Goal: Task Accomplishment & Management: Manage account settings

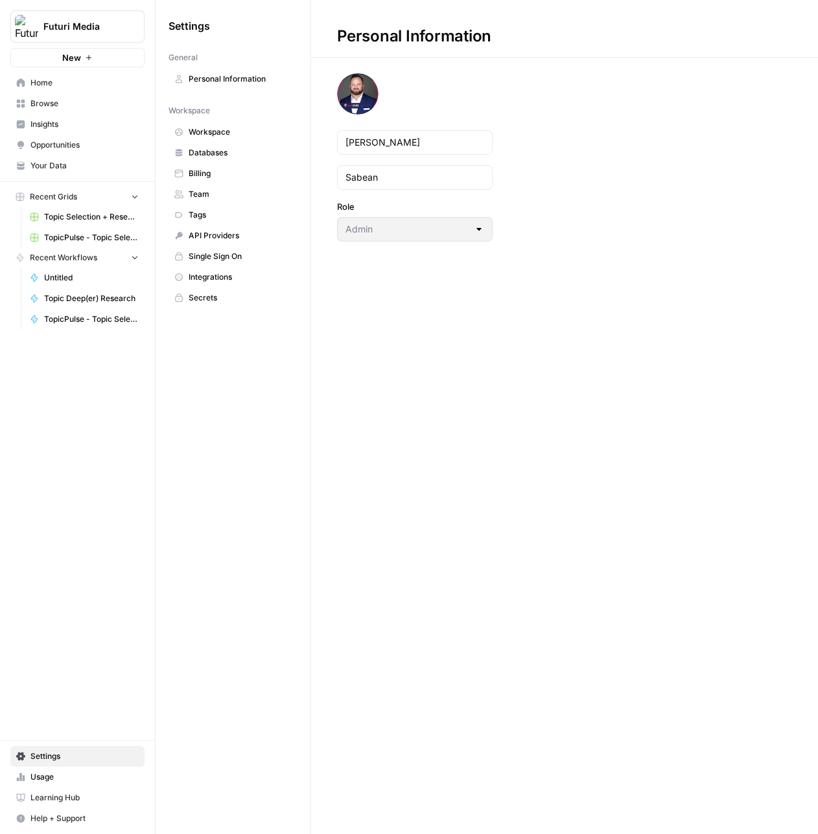
click at [216, 84] on span "Personal Information" at bounding box center [240, 79] width 103 height 12
click at [219, 137] on span "Workspace" at bounding box center [240, 132] width 103 height 12
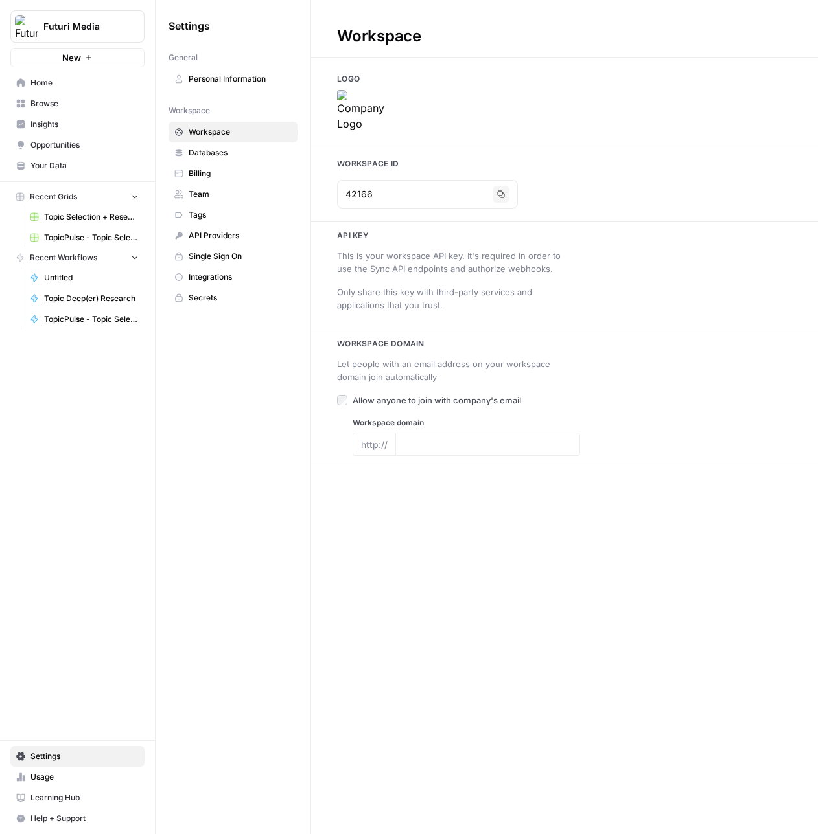
type input "[URL][DOMAIN_NAME]"
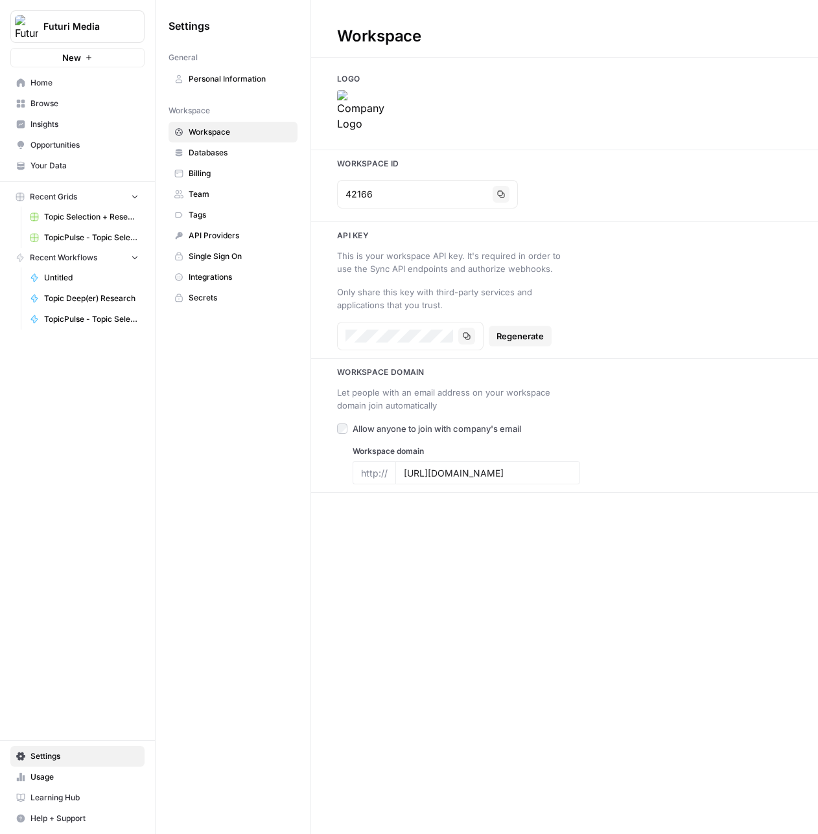
click at [358, 121] on img at bounding box center [363, 116] width 52 height 52
click at [464, 472] on input "[URL][DOMAIN_NAME]" at bounding box center [488, 473] width 168 height 12
click at [219, 154] on span "Databases" at bounding box center [240, 153] width 103 height 12
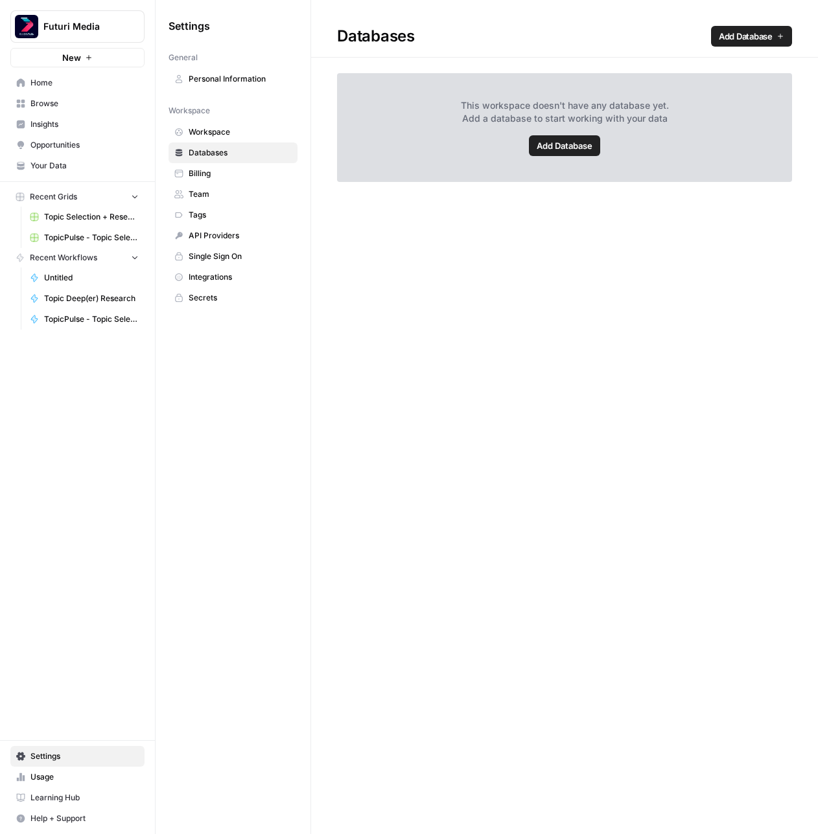
click at [212, 174] on span "Billing" at bounding box center [240, 174] width 103 height 12
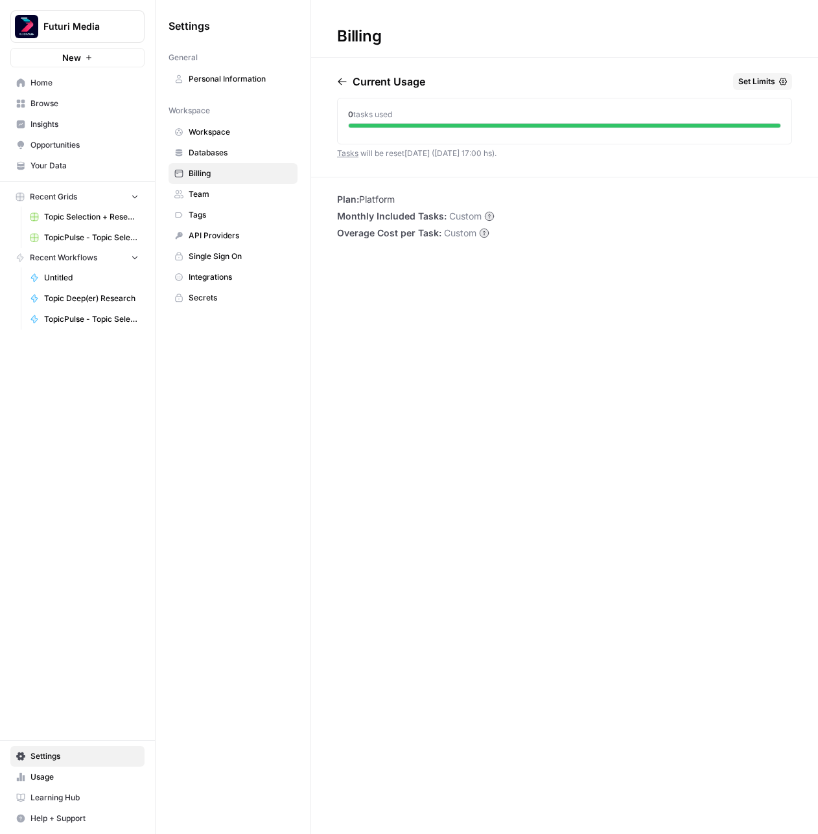
click at [211, 193] on span "Team" at bounding box center [240, 195] width 103 height 12
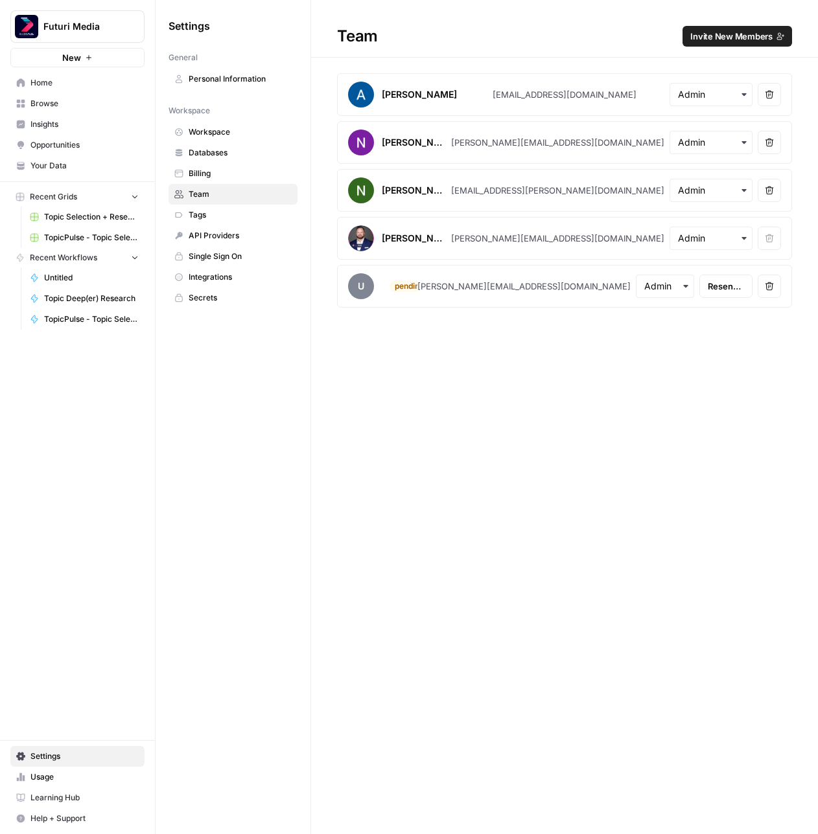
click at [215, 211] on span "Tags" at bounding box center [240, 215] width 103 height 12
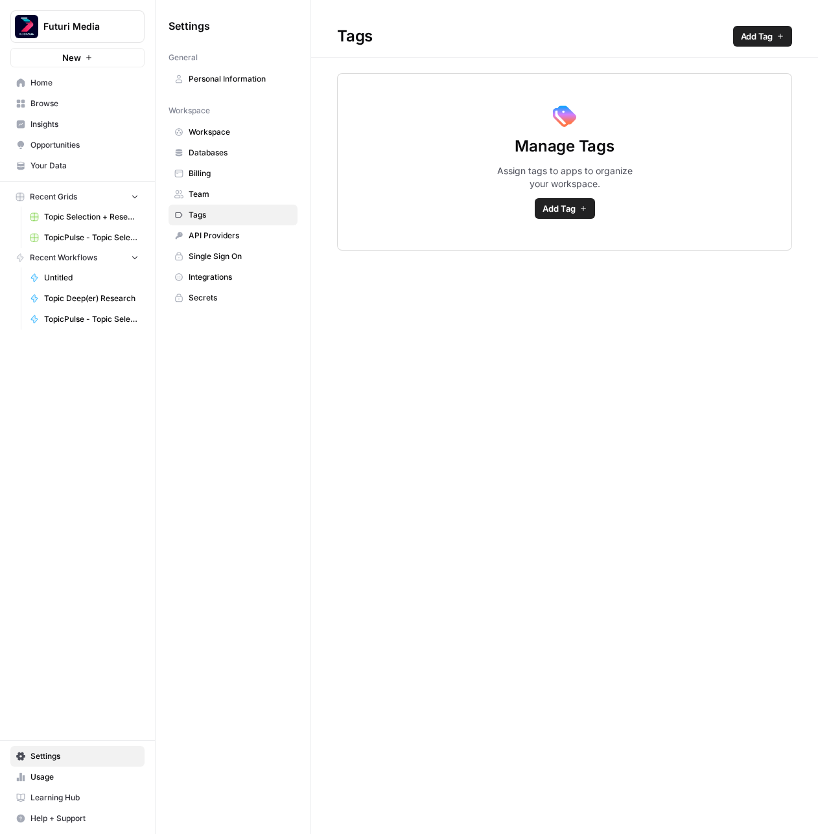
click at [220, 233] on span "API Providers" at bounding box center [240, 236] width 103 height 12
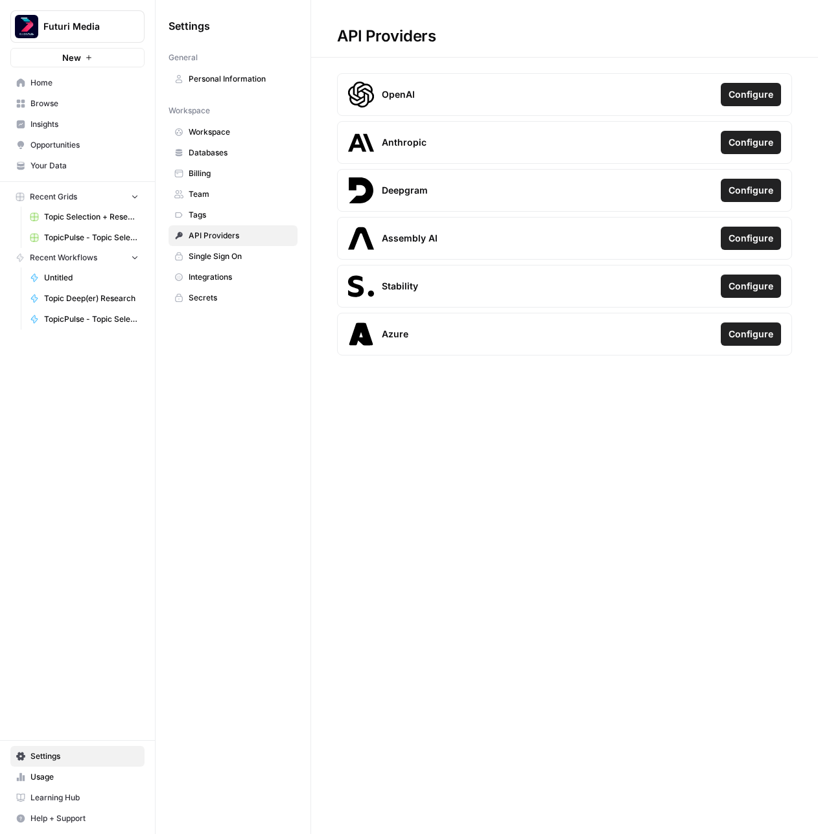
click at [248, 262] on link "Single Sign On" at bounding box center [232, 256] width 129 height 21
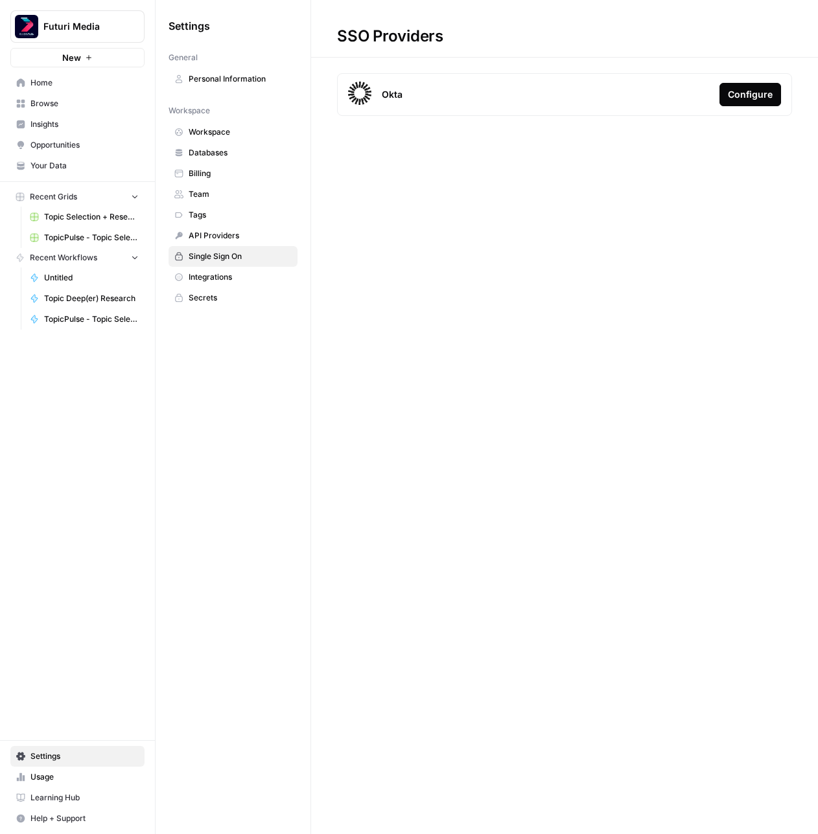
click at [232, 280] on span "Integrations" at bounding box center [240, 277] width 103 height 12
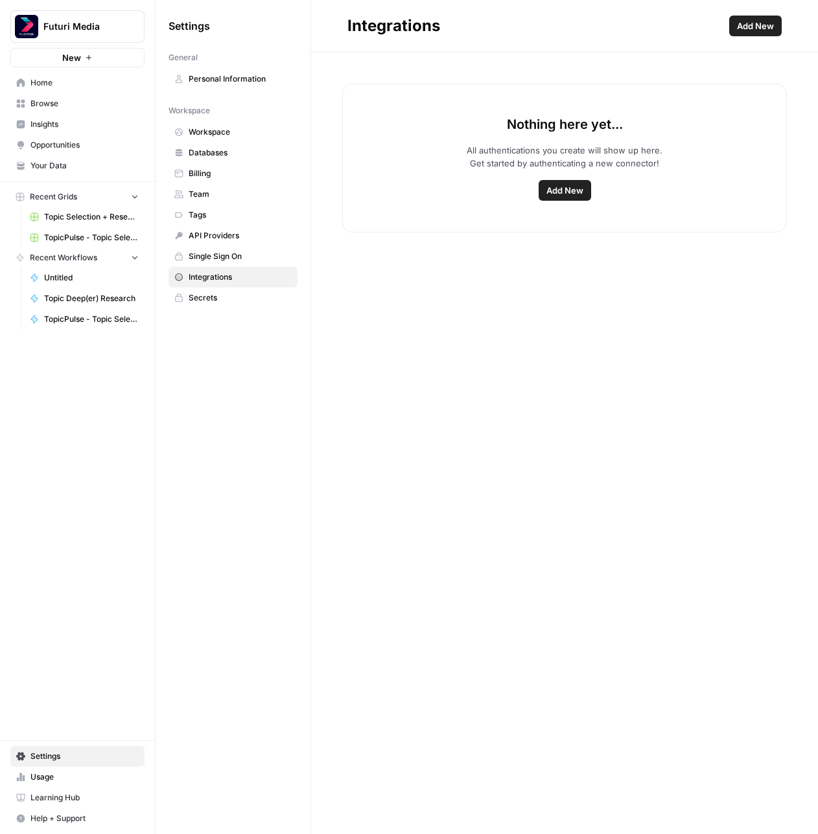
click at [233, 245] on link "API Providers" at bounding box center [232, 235] width 129 height 21
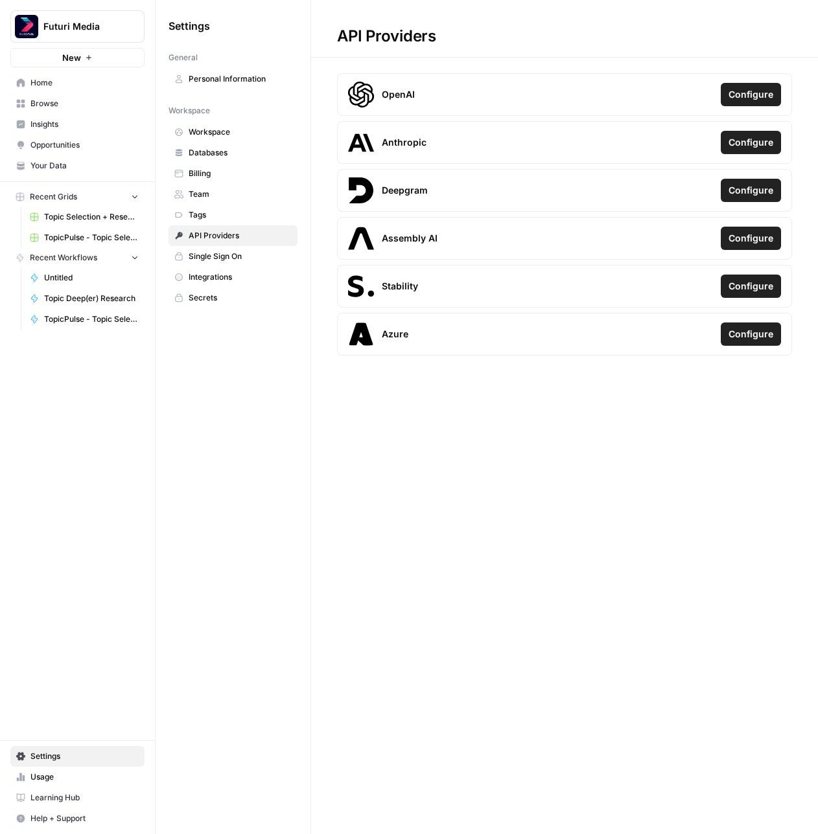
click at [774, 95] on button "Configure" at bounding box center [750, 94] width 60 height 23
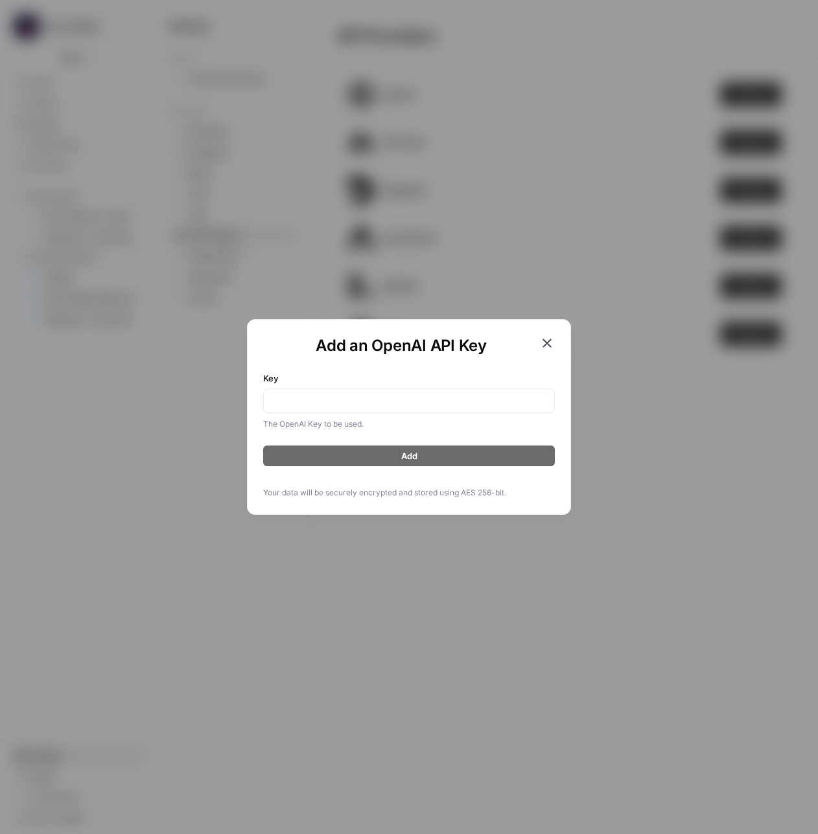
click at [406, 374] on label "Key" at bounding box center [409, 378] width 292 height 13
click at [406, 395] on input "Key" at bounding box center [408, 401] width 275 height 13
click at [400, 395] on input "Key" at bounding box center [408, 401] width 275 height 13
click at [551, 346] on icon "button" at bounding box center [547, 344] width 16 height 16
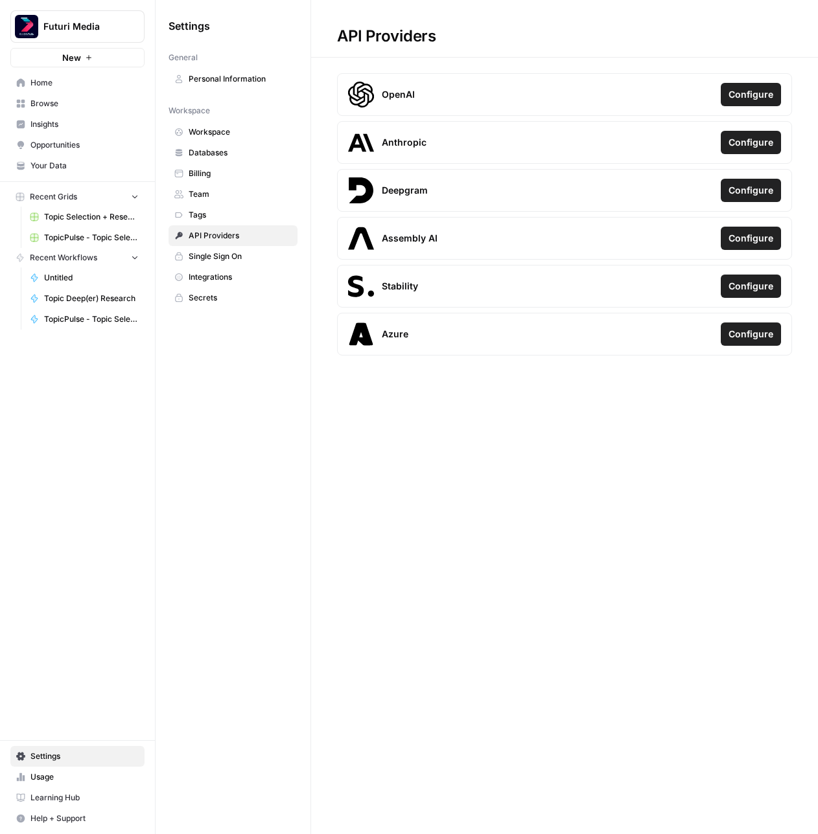
click at [218, 276] on span "Integrations" at bounding box center [240, 277] width 103 height 12
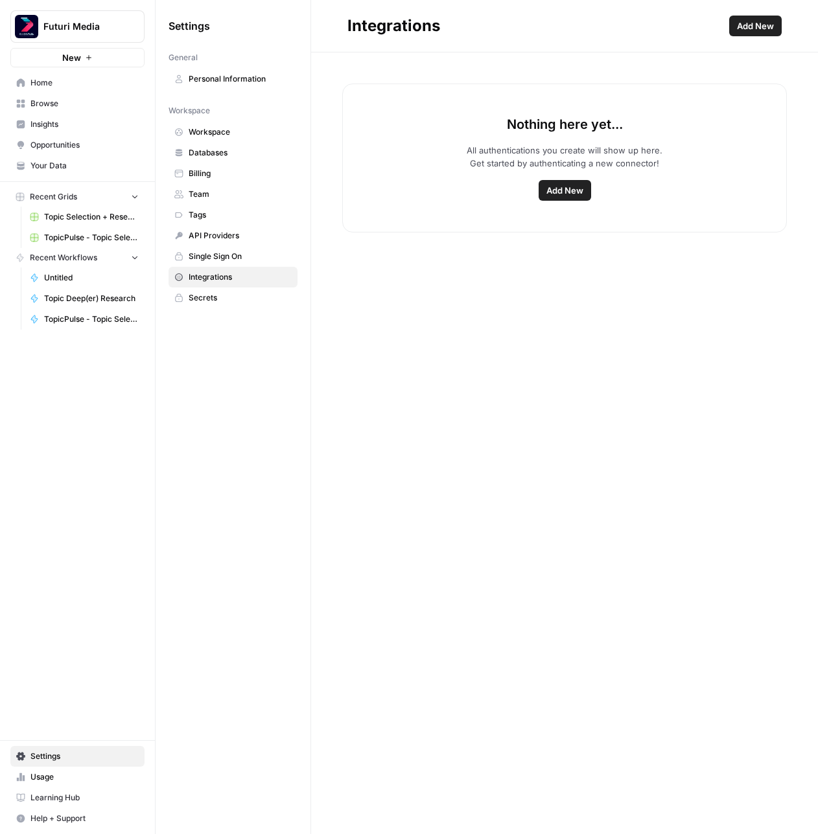
click at [219, 297] on span "Secrets" at bounding box center [240, 298] width 103 height 12
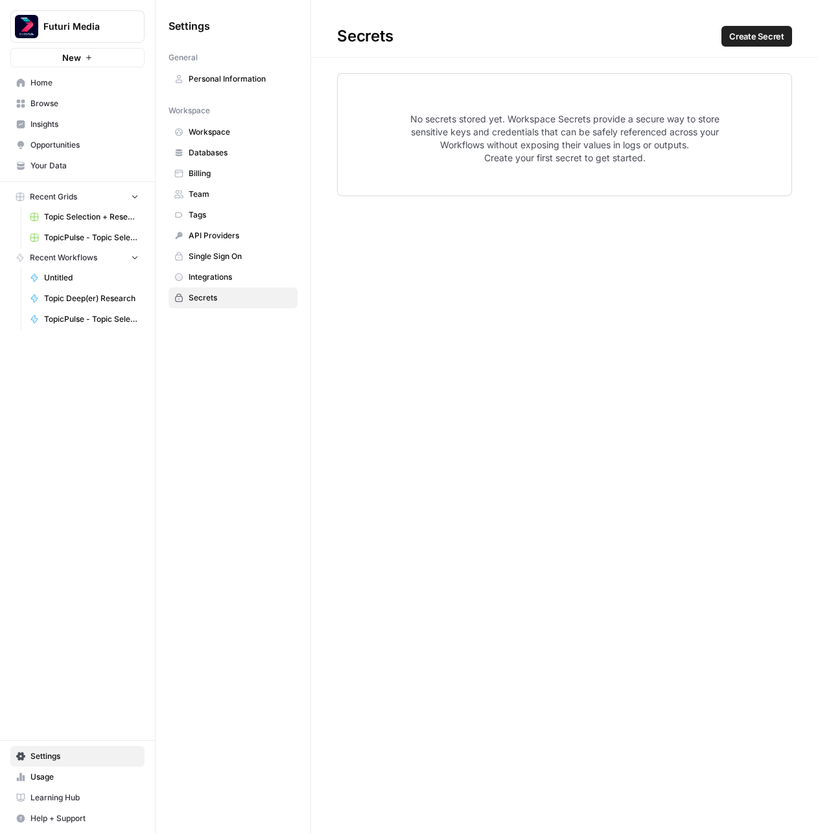
click at [200, 122] on link "Workspace" at bounding box center [232, 132] width 129 height 21
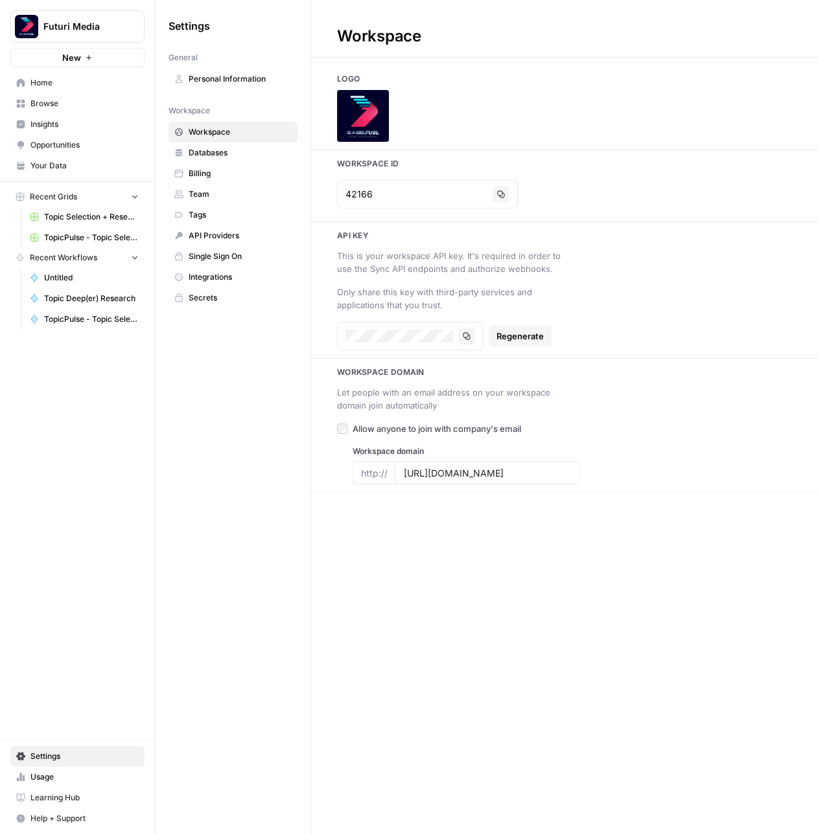
click at [101, 91] on link "Home" at bounding box center [77, 83] width 134 height 21
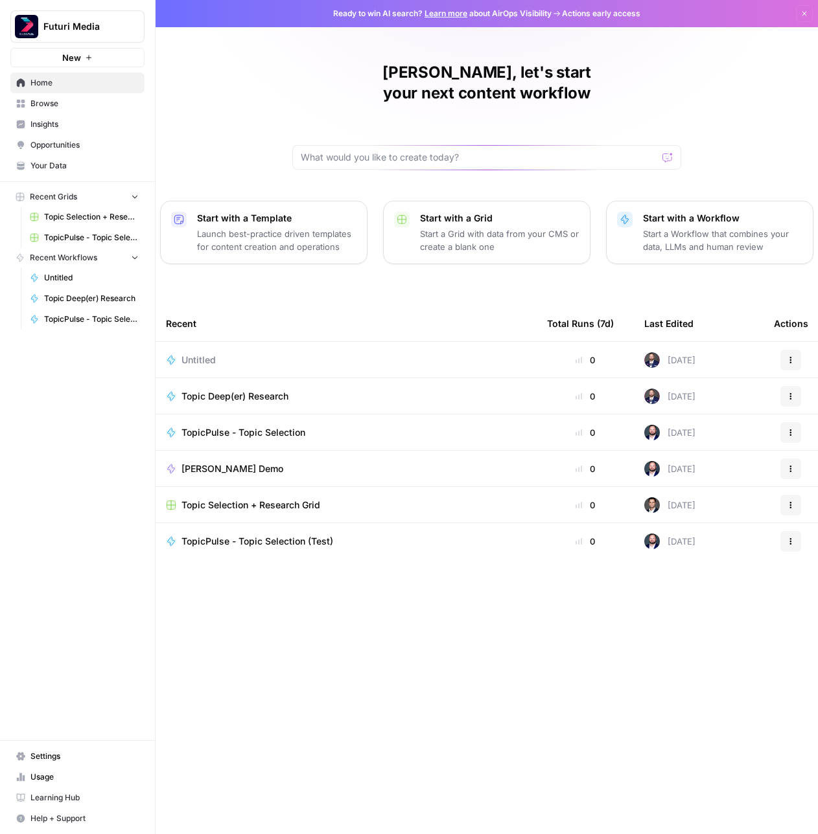
click at [74, 32] on span "Futuri Media" at bounding box center [82, 26] width 78 height 13
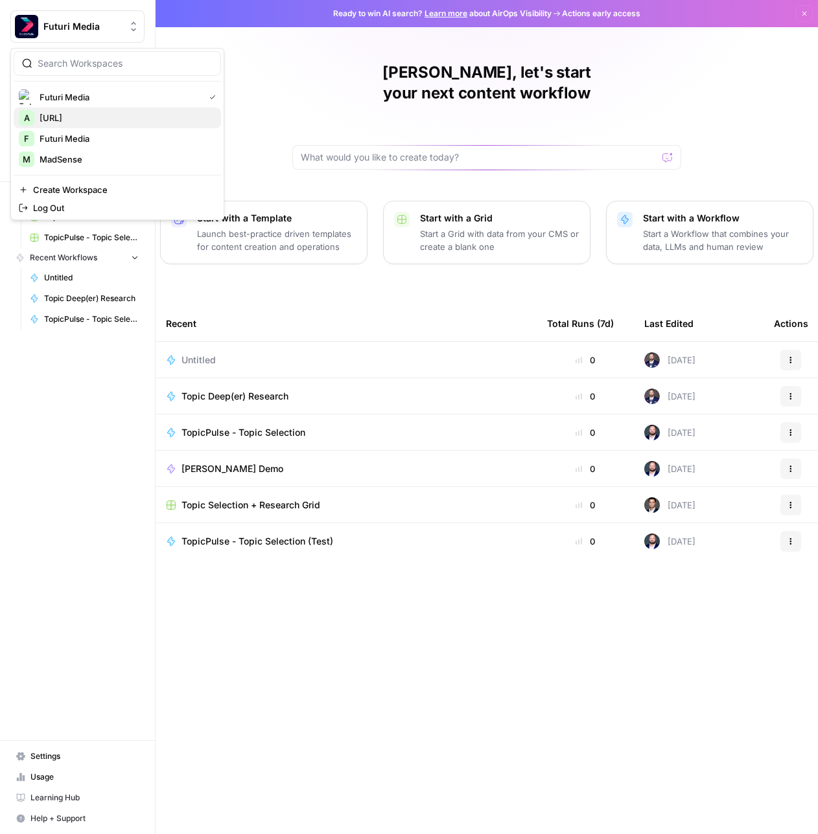
click at [87, 121] on span "[URL]" at bounding box center [125, 117] width 171 height 13
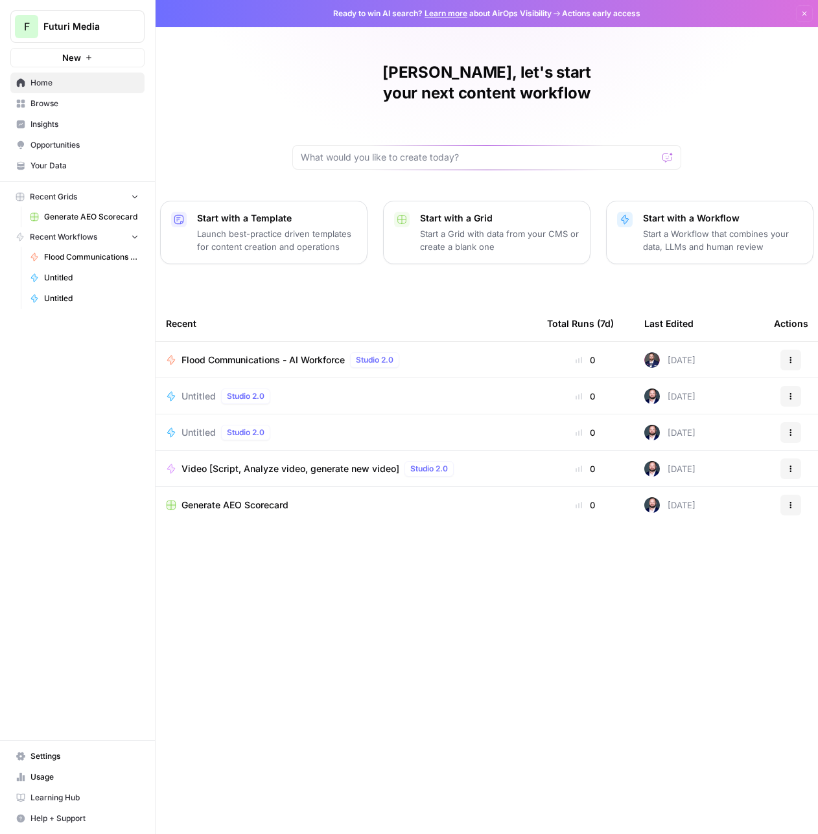
click at [128, 25] on icon "Workspace: Futuri Media" at bounding box center [133, 26] width 13 height 13
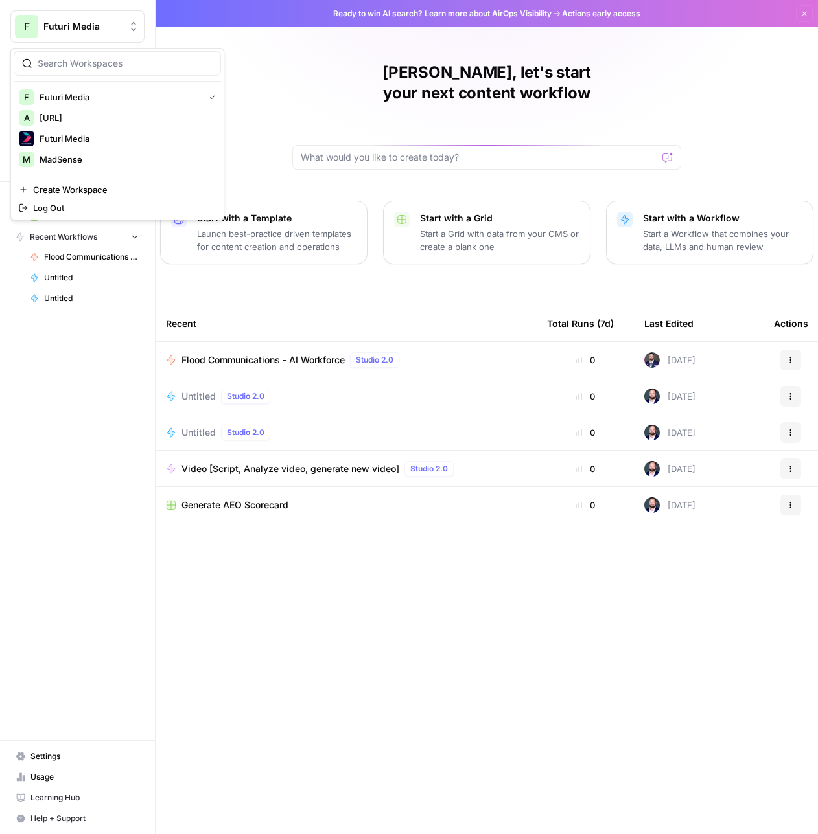
click at [276, 157] on div "Nick, let's start your next content workflow Start with a Template Launch best-…" at bounding box center [486, 417] width 662 height 834
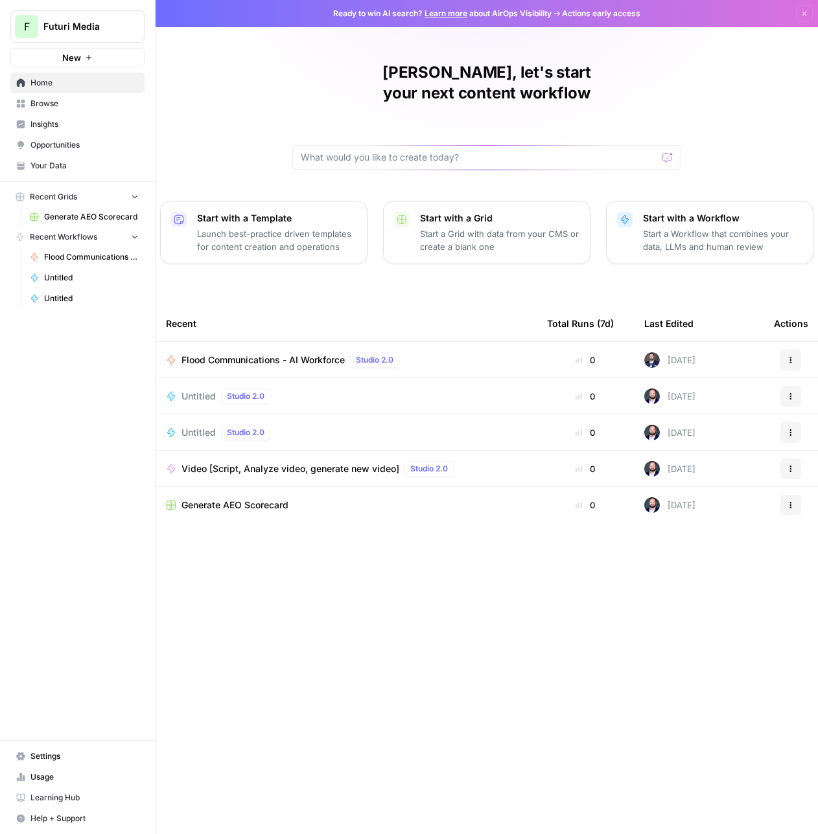
click at [71, 761] on span "Settings" at bounding box center [84, 757] width 108 height 12
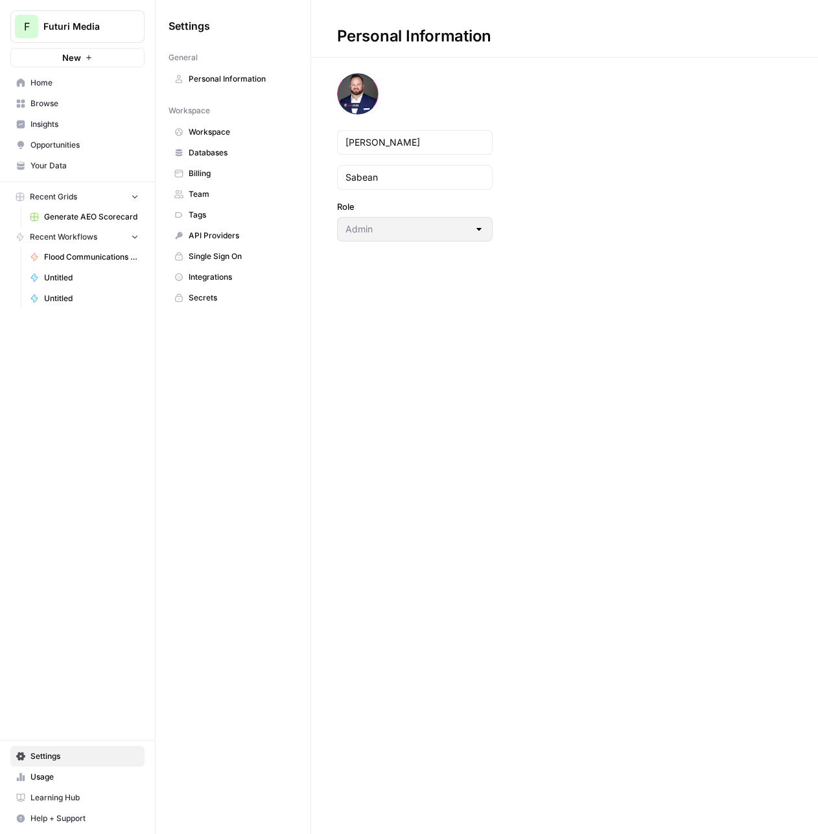
click at [224, 115] on div "Workspace" at bounding box center [232, 111] width 129 height 12
click at [222, 124] on link "Workspace" at bounding box center [232, 132] width 129 height 21
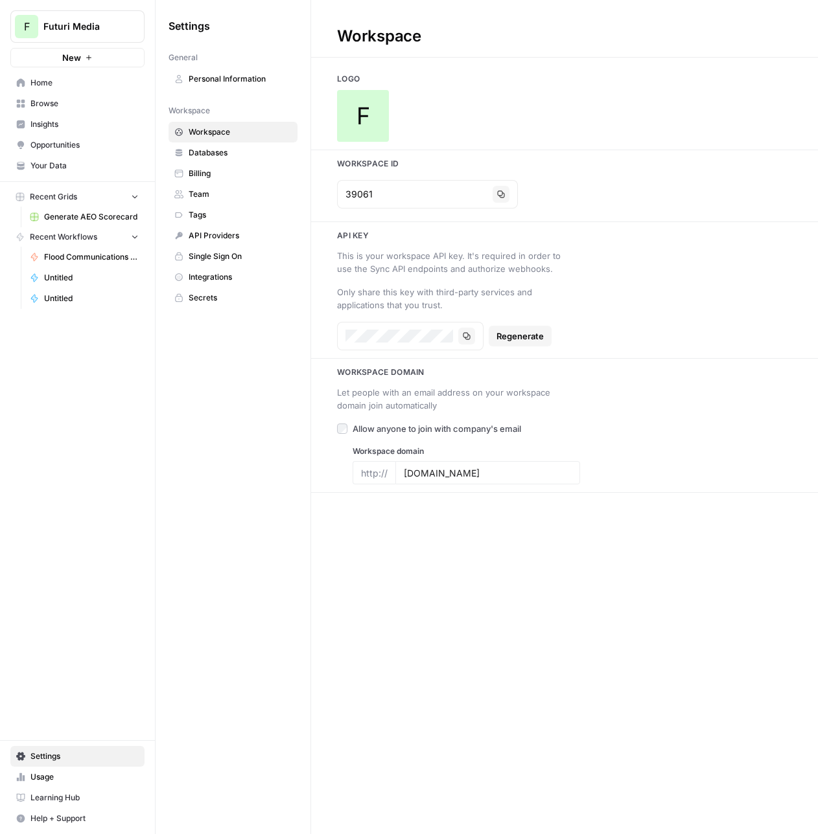
click at [225, 81] on span "Personal Information" at bounding box center [240, 79] width 103 height 12
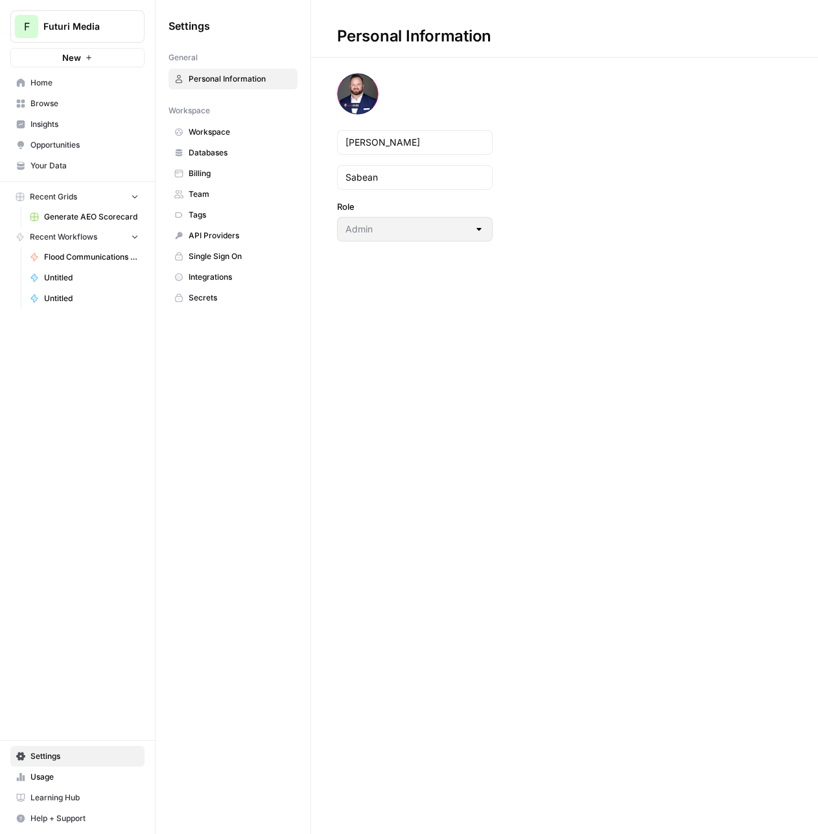
click at [226, 118] on nav "Workspace Workspace Databases Billing Team Tags API Providers Single Sign On In…" at bounding box center [232, 204] width 129 height 209
click at [224, 130] on span "Workspace" at bounding box center [240, 132] width 103 height 12
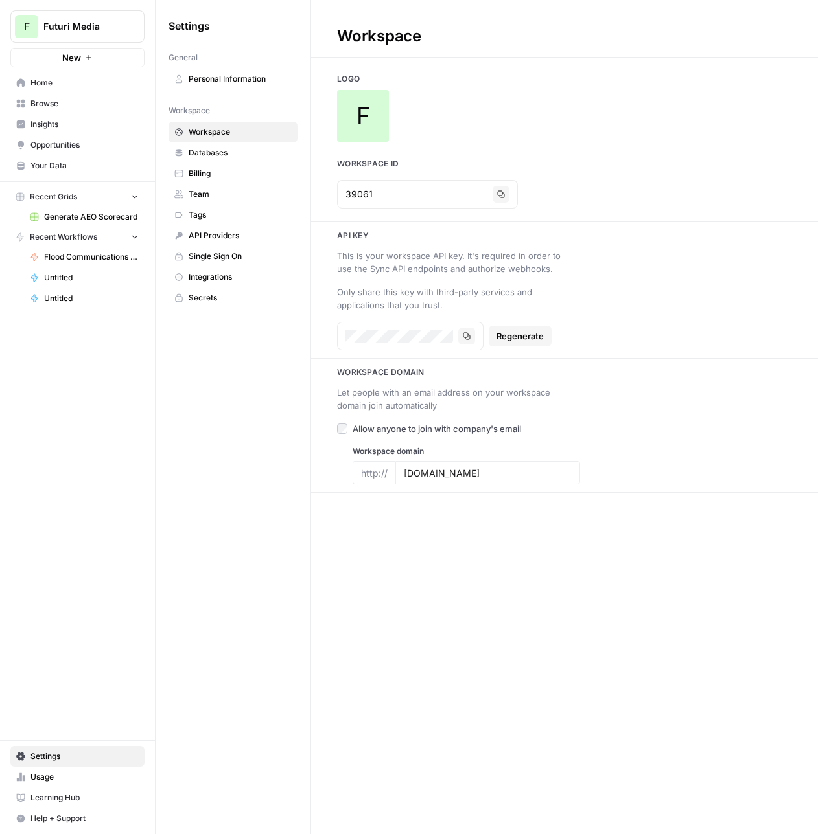
click at [222, 157] on span "Databases" at bounding box center [240, 153] width 103 height 12
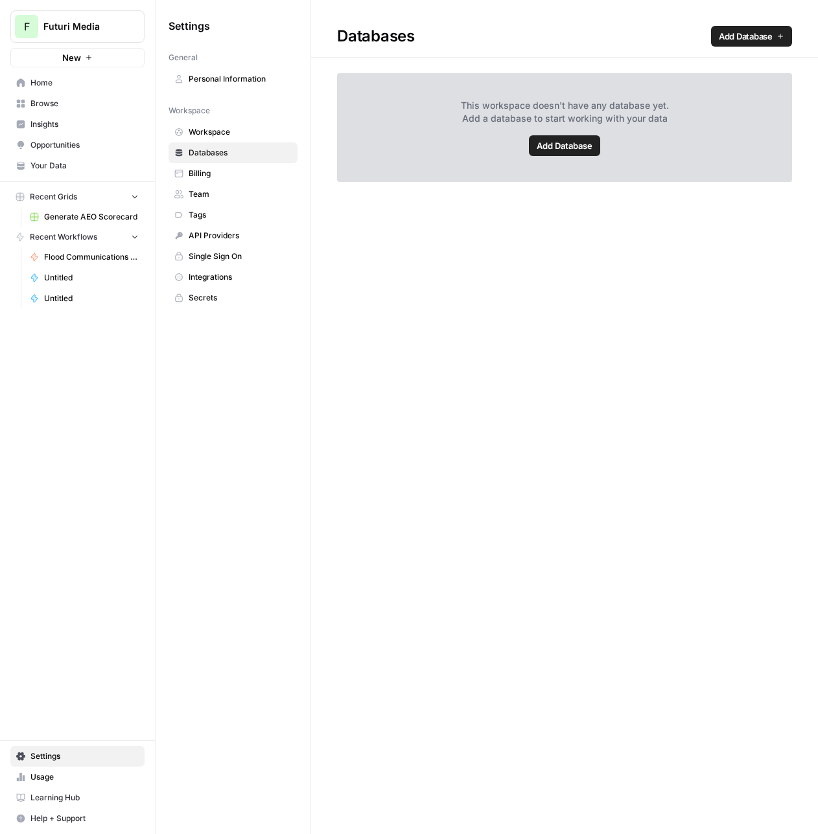
click at [220, 176] on span "Billing" at bounding box center [240, 174] width 103 height 12
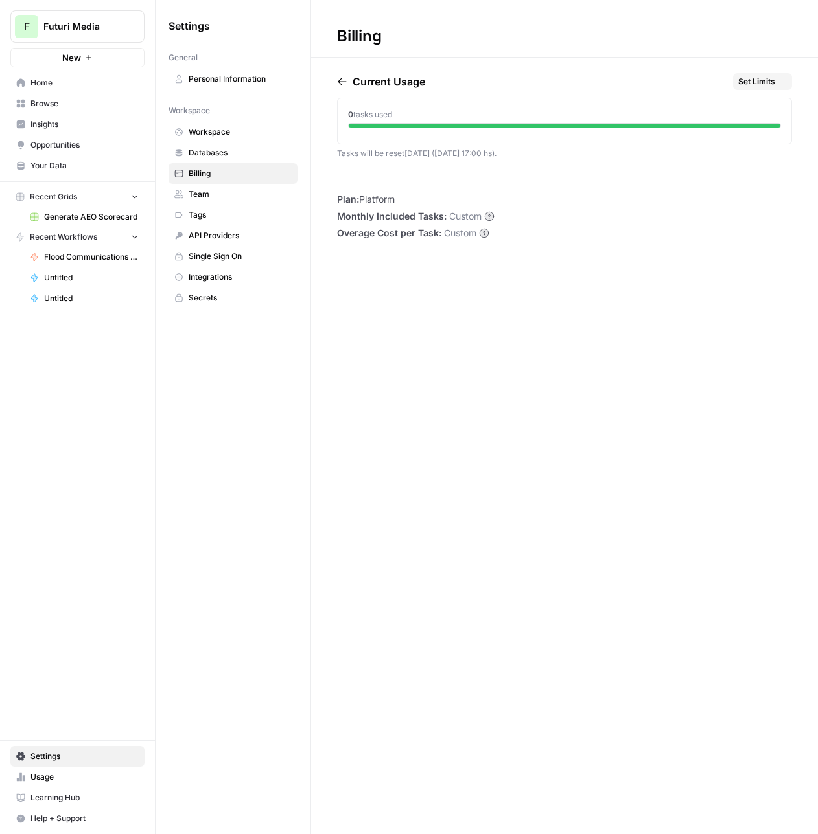
click at [217, 189] on span "Team" at bounding box center [240, 195] width 103 height 12
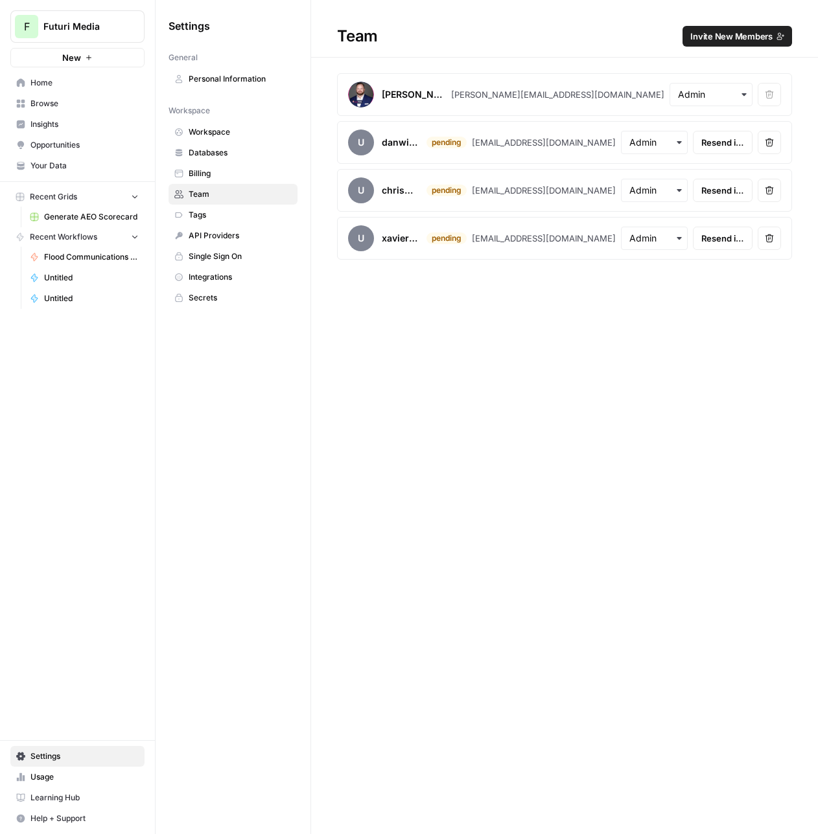
click at [215, 140] on link "Workspace" at bounding box center [232, 132] width 129 height 21
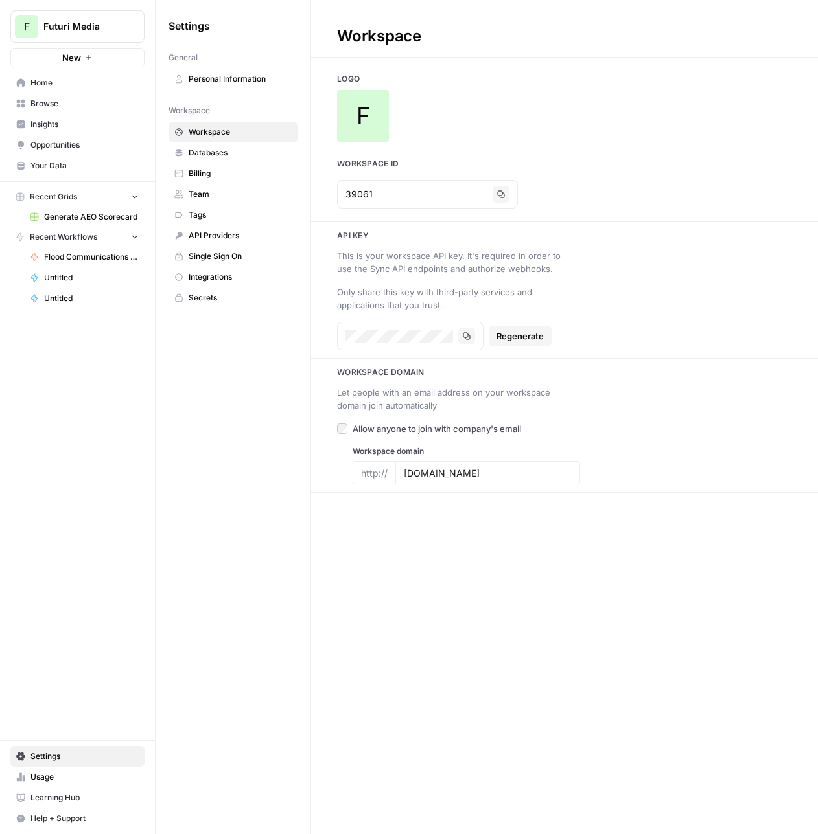
click at [212, 178] on span "Billing" at bounding box center [240, 174] width 103 height 12
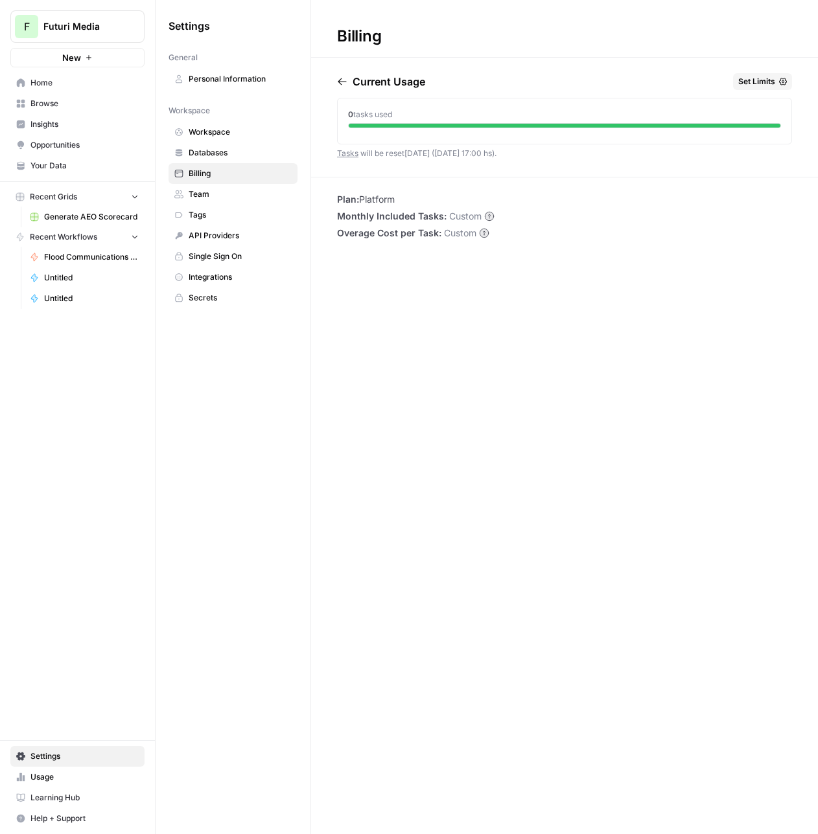
click at [218, 205] on link "Tags" at bounding box center [232, 215] width 129 height 21
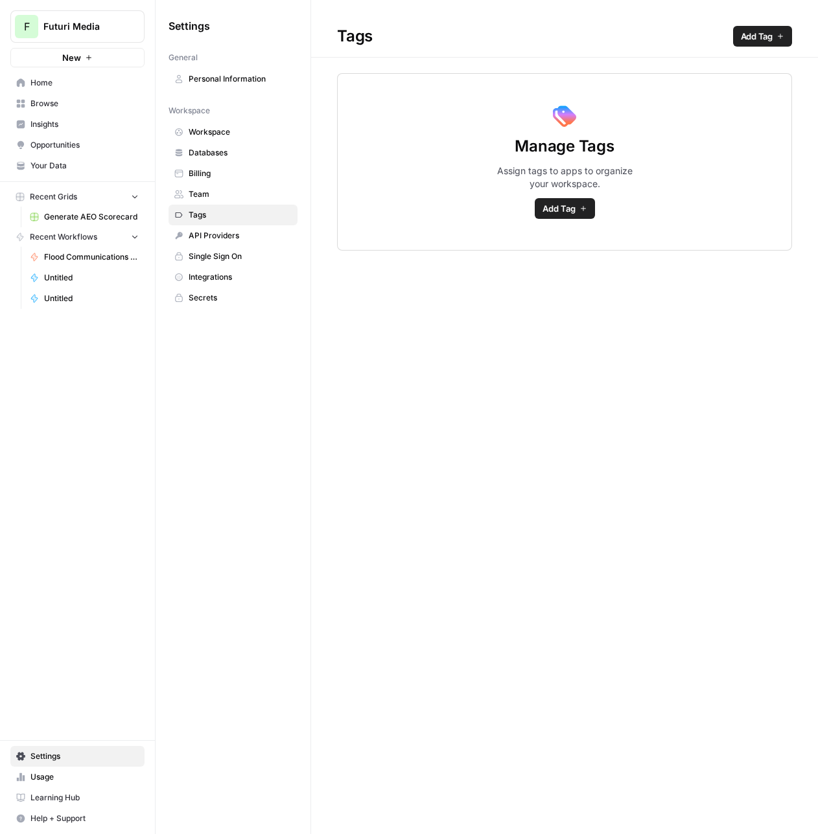
click at [220, 189] on span "Team" at bounding box center [240, 195] width 103 height 12
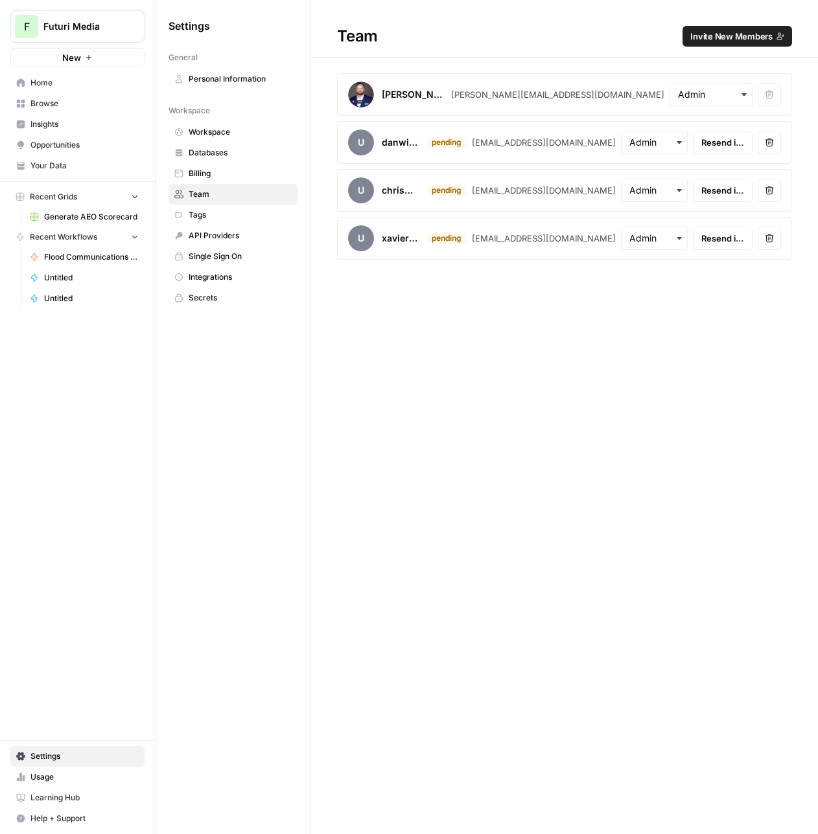
click at [770, 144] on icon "button" at bounding box center [768, 142] width 9 height 9
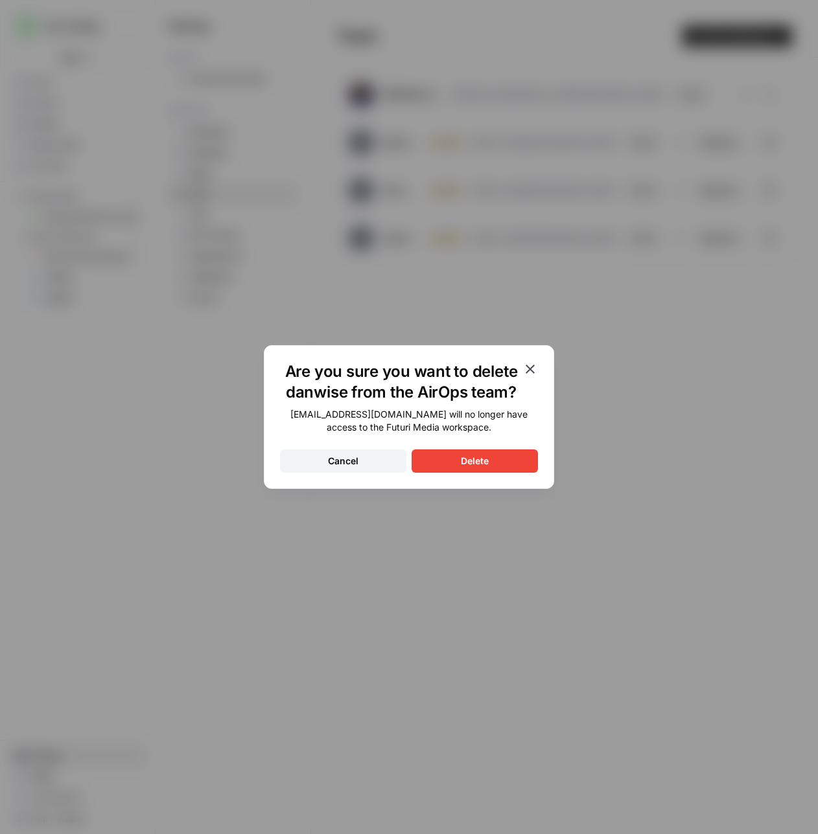
click at [471, 455] on div "Delete" at bounding box center [475, 461] width 28 height 13
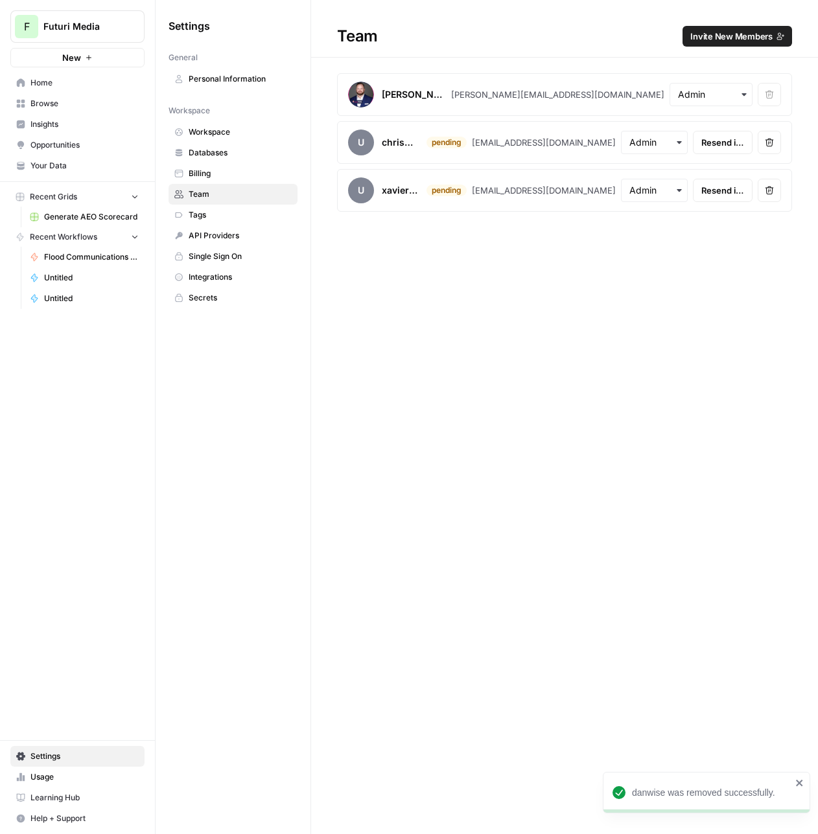
click at [763, 144] on button "Remove user" at bounding box center [768, 142] width 23 height 23
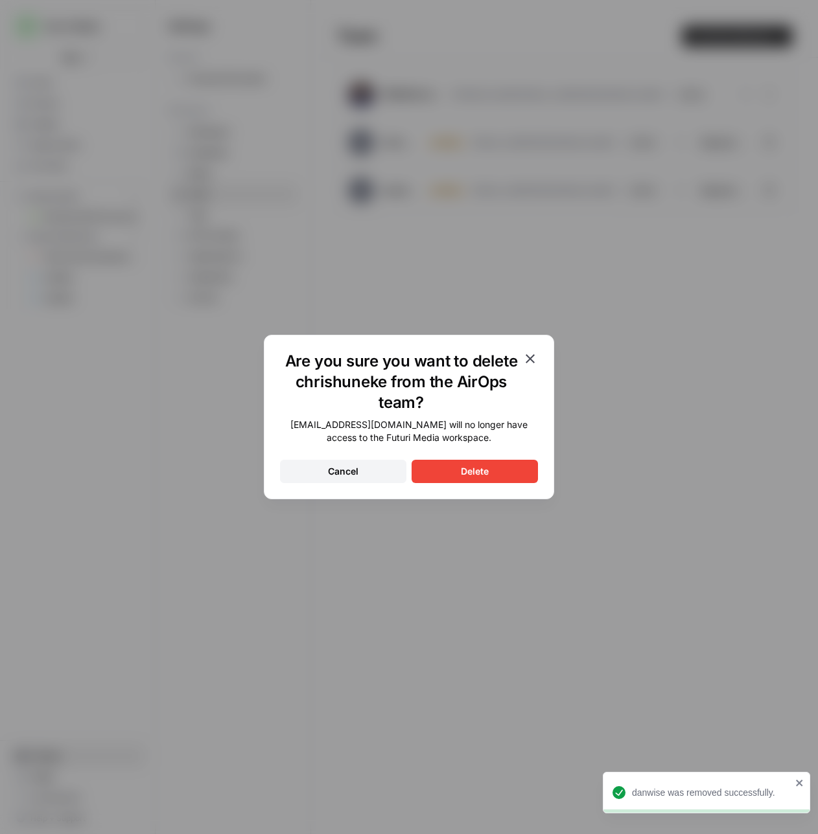
click at [445, 479] on button "Delete" at bounding box center [474, 471] width 126 height 23
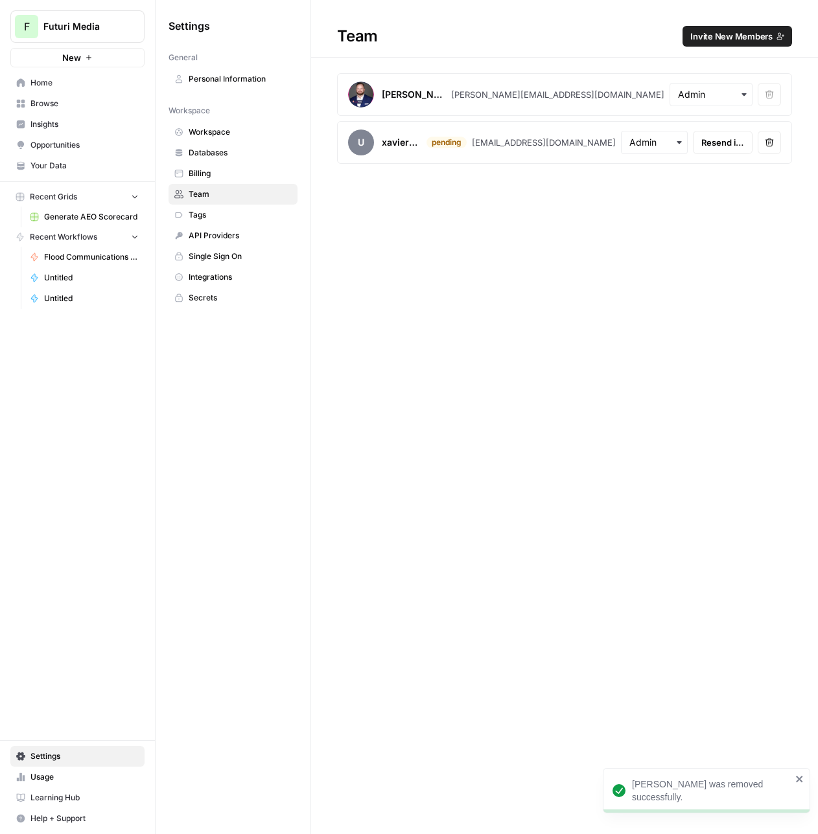
click at [769, 140] on icon "button" at bounding box center [769, 143] width 8 height 8
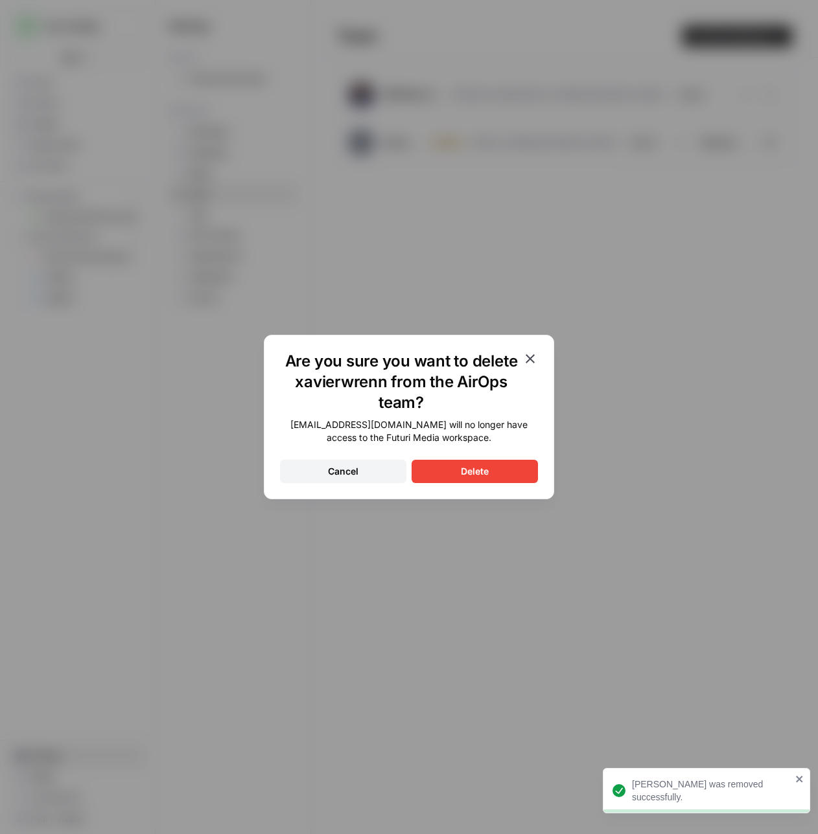
click at [501, 470] on button "Delete" at bounding box center [474, 471] width 126 height 23
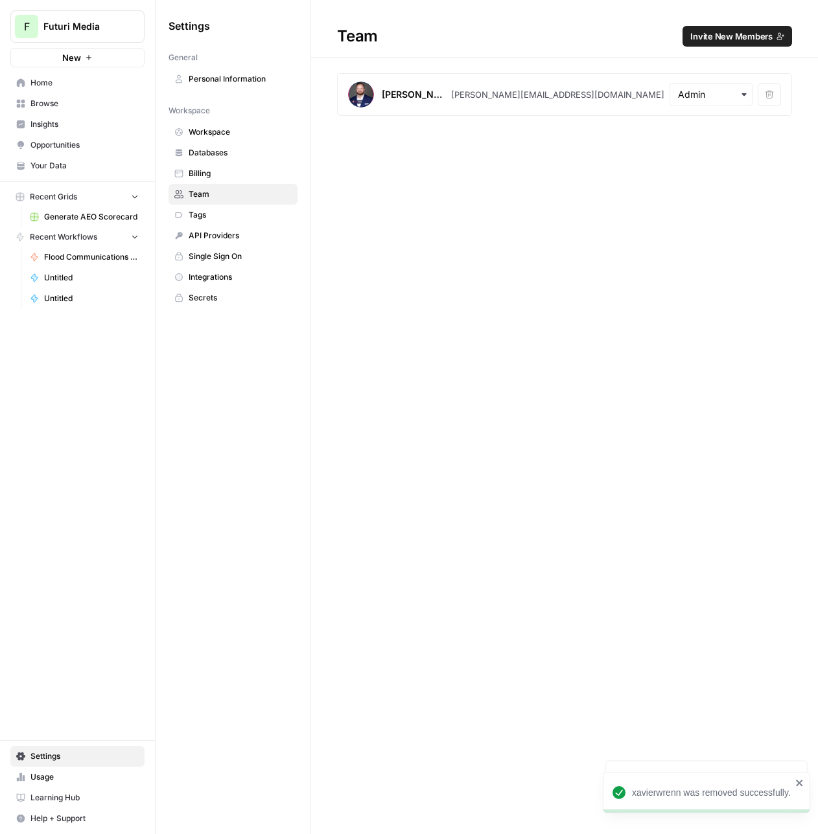
click at [78, 35] on button "F Futuri Media" at bounding box center [77, 26] width 134 height 32
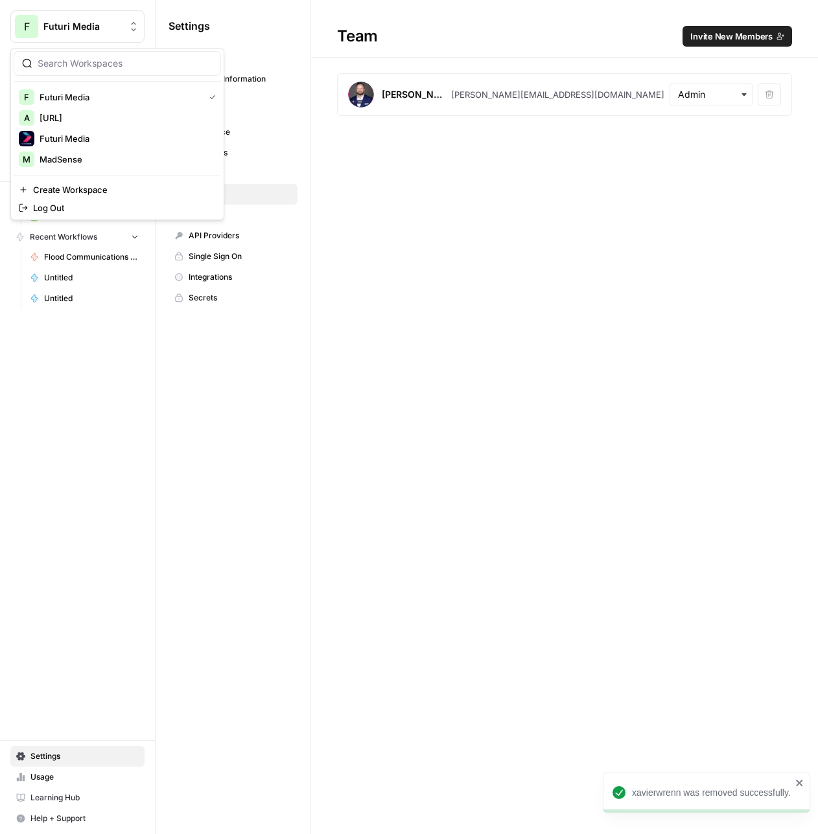
click at [277, 187] on link "Team" at bounding box center [232, 194] width 129 height 21
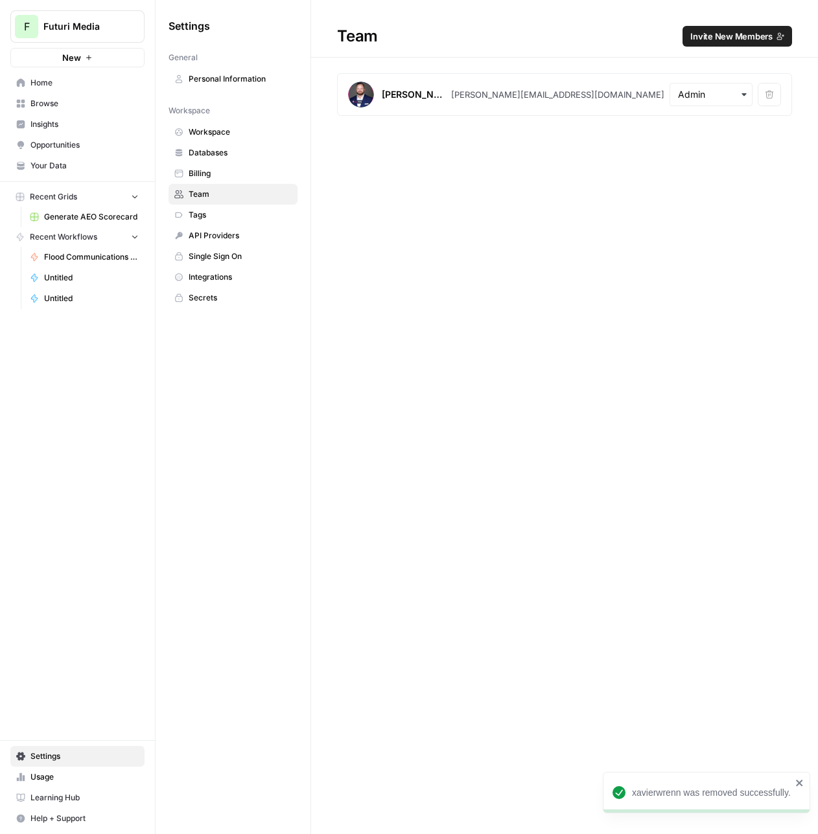
click at [201, 143] on link "Databases" at bounding box center [232, 153] width 129 height 21
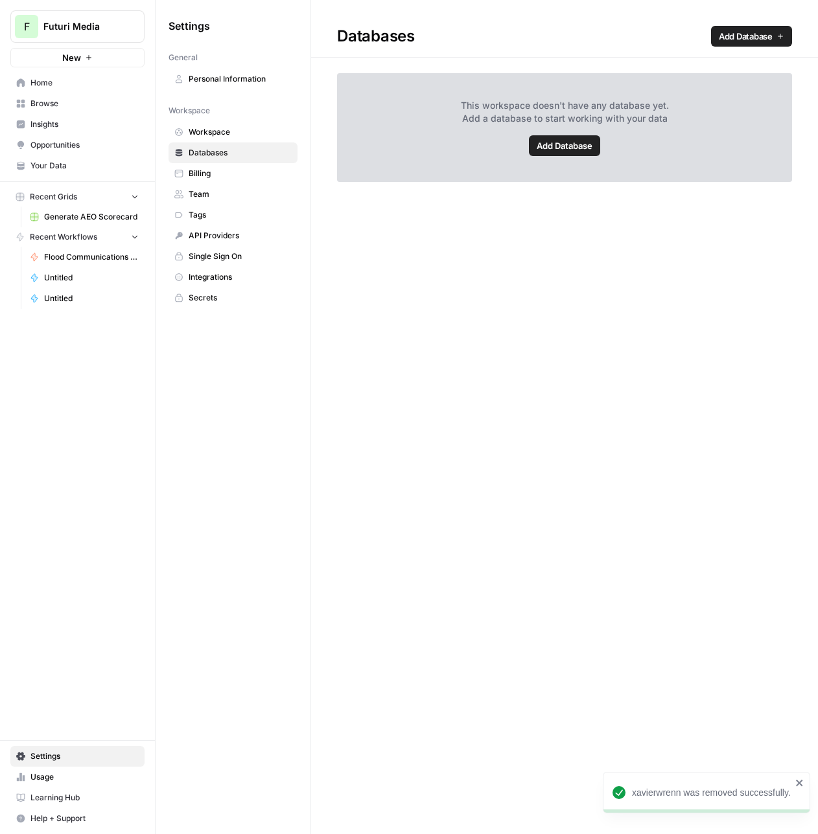
click at [205, 135] on span "Workspace" at bounding box center [240, 132] width 103 height 12
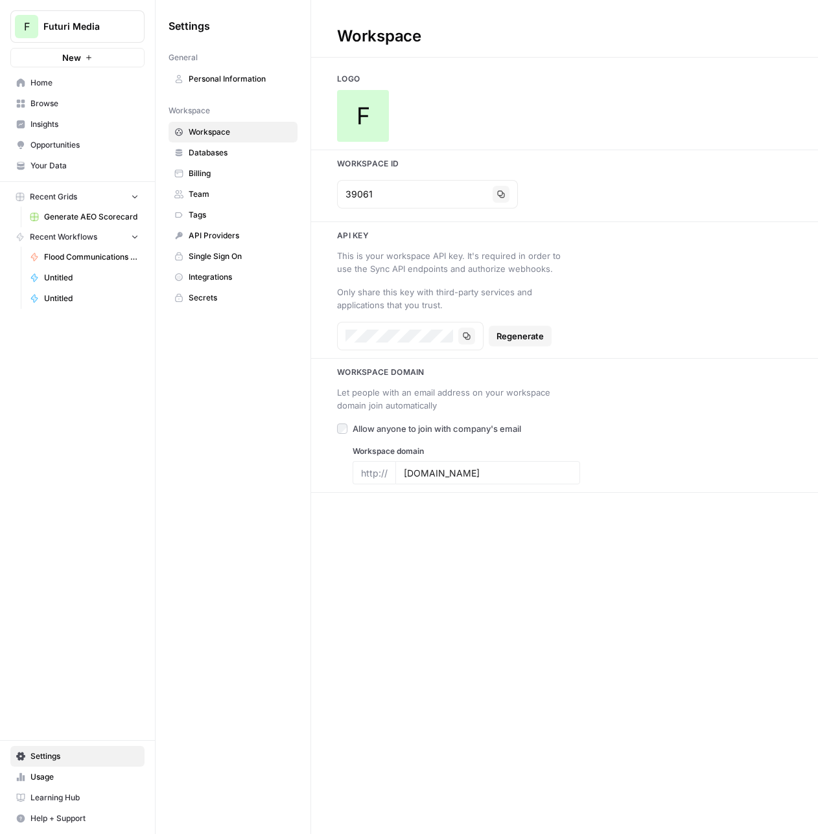
click at [215, 176] on span "Billing" at bounding box center [240, 174] width 103 height 12
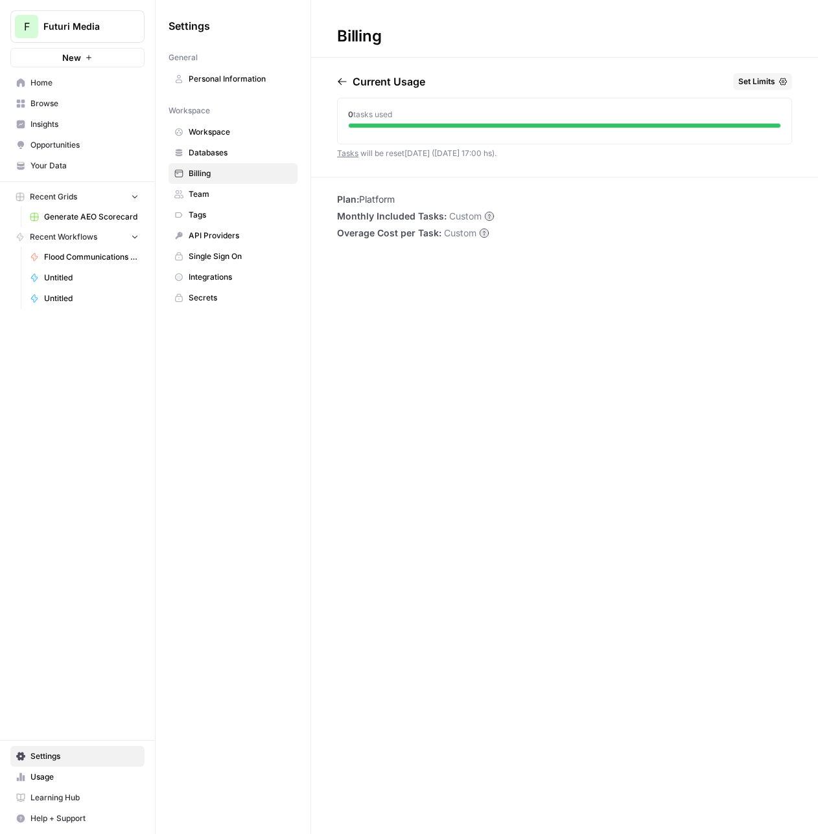
click at [214, 161] on link "Databases" at bounding box center [232, 153] width 129 height 21
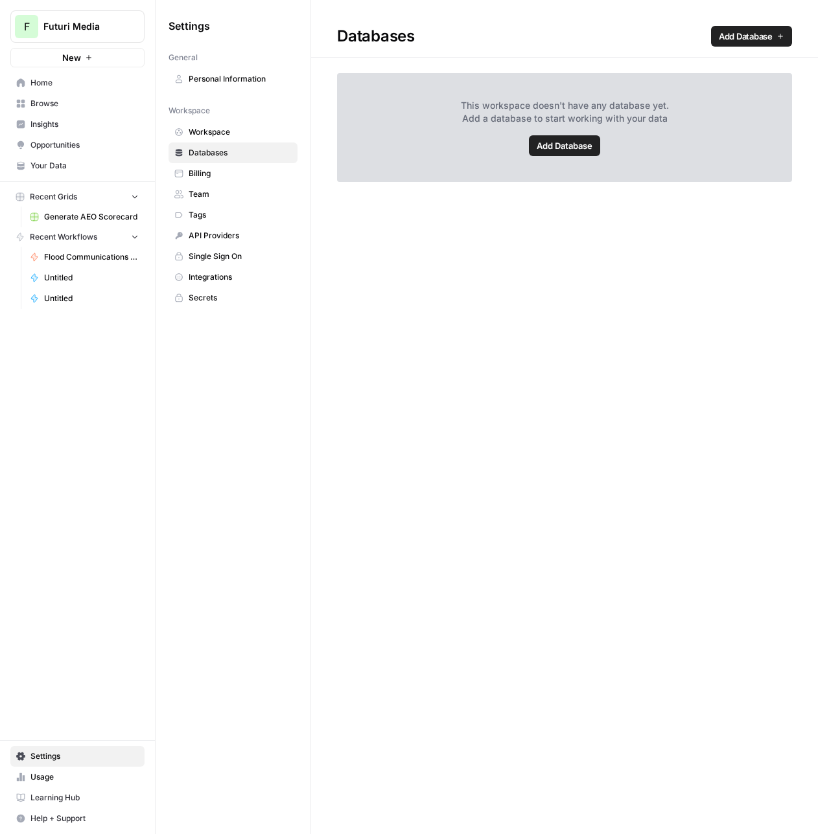
click at [216, 189] on span "Team" at bounding box center [240, 195] width 103 height 12
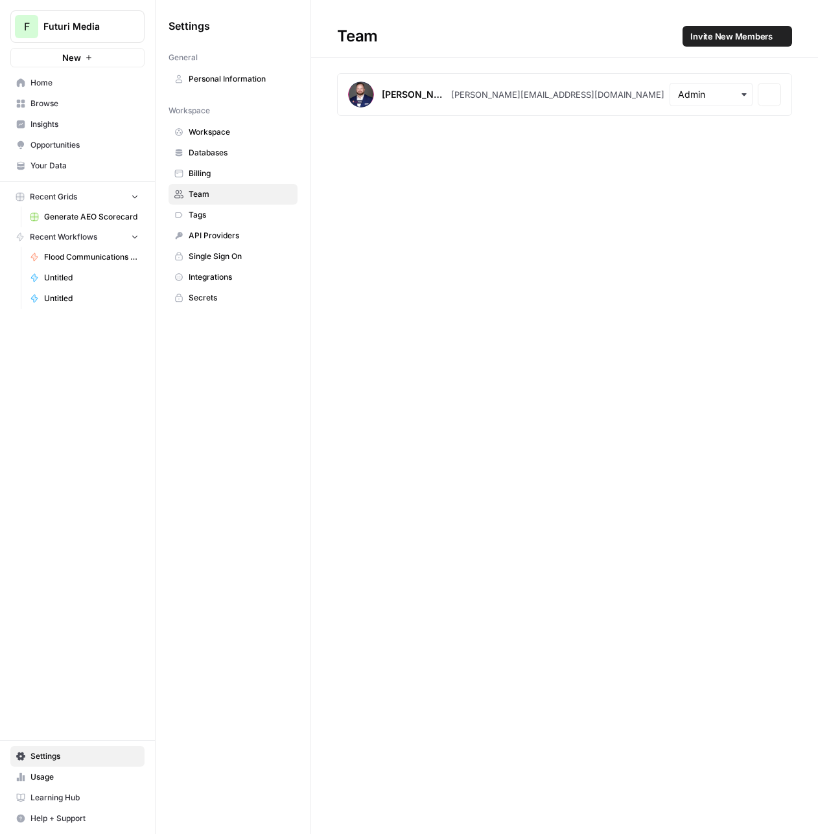
click at [214, 212] on span "Tags" at bounding box center [240, 215] width 103 height 12
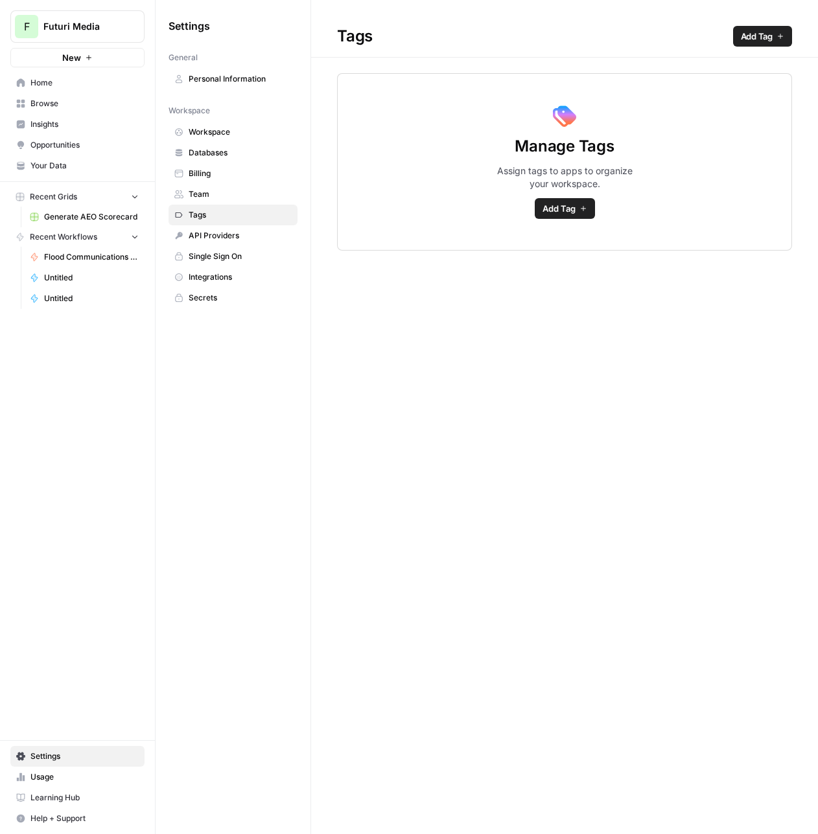
click at [221, 246] on link "Single Sign On" at bounding box center [232, 256] width 129 height 21
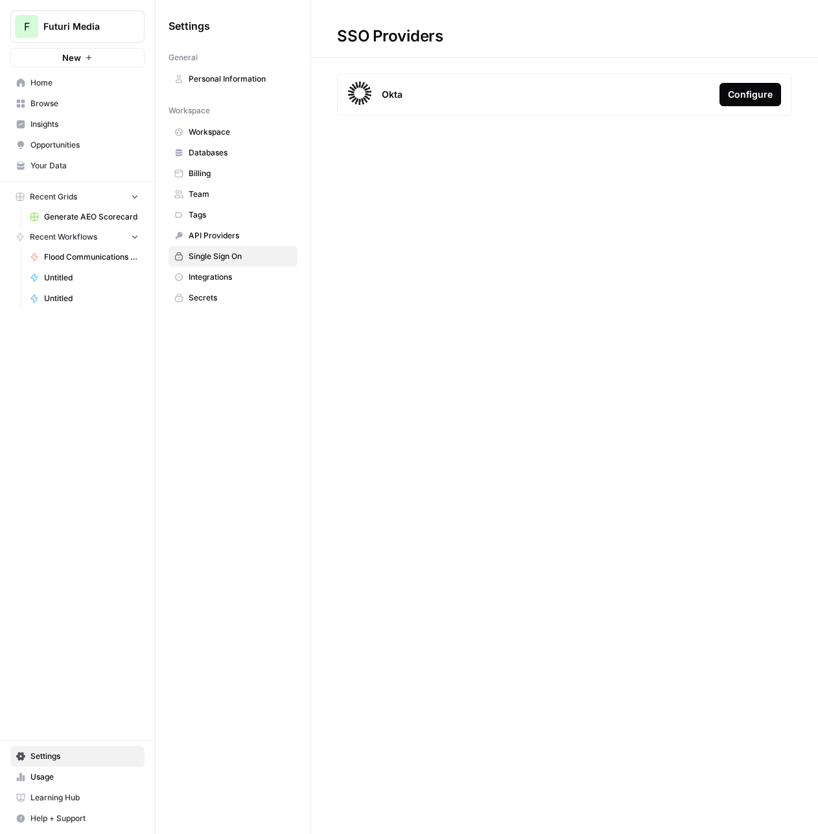
click at [221, 259] on span "Single Sign On" at bounding box center [240, 257] width 103 height 12
click at [221, 271] on span "Integrations" at bounding box center [240, 277] width 103 height 12
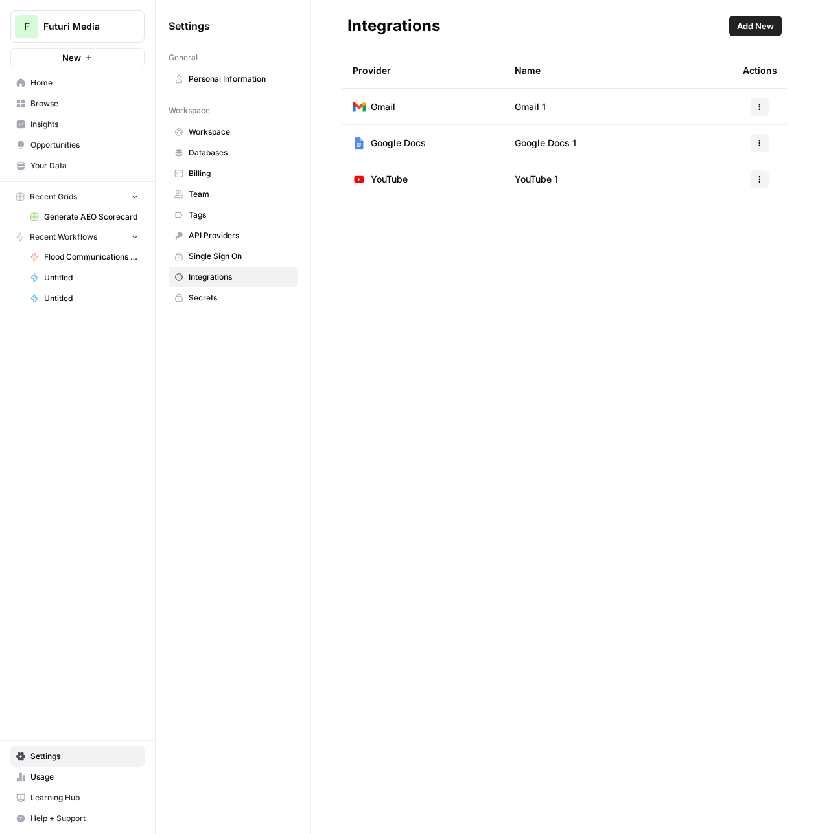
click at [217, 291] on link "Secrets" at bounding box center [232, 298] width 129 height 21
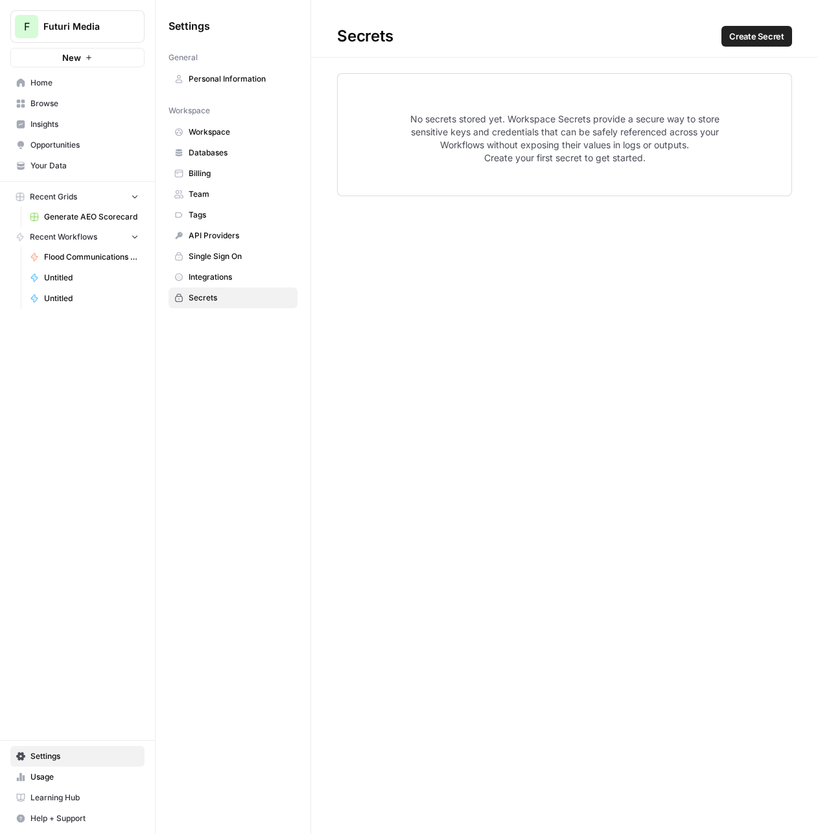
click at [44, 86] on span "Home" at bounding box center [84, 83] width 108 height 12
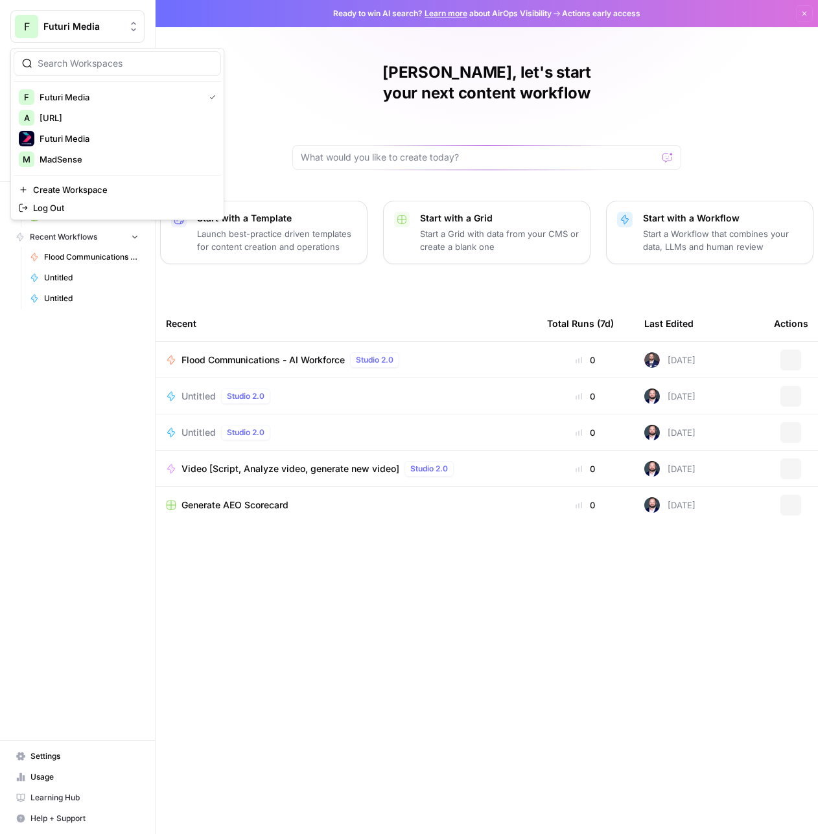
click at [51, 17] on button "F Futuri Media" at bounding box center [77, 26] width 134 height 32
click at [71, 122] on span "[URL]" at bounding box center [125, 117] width 171 height 13
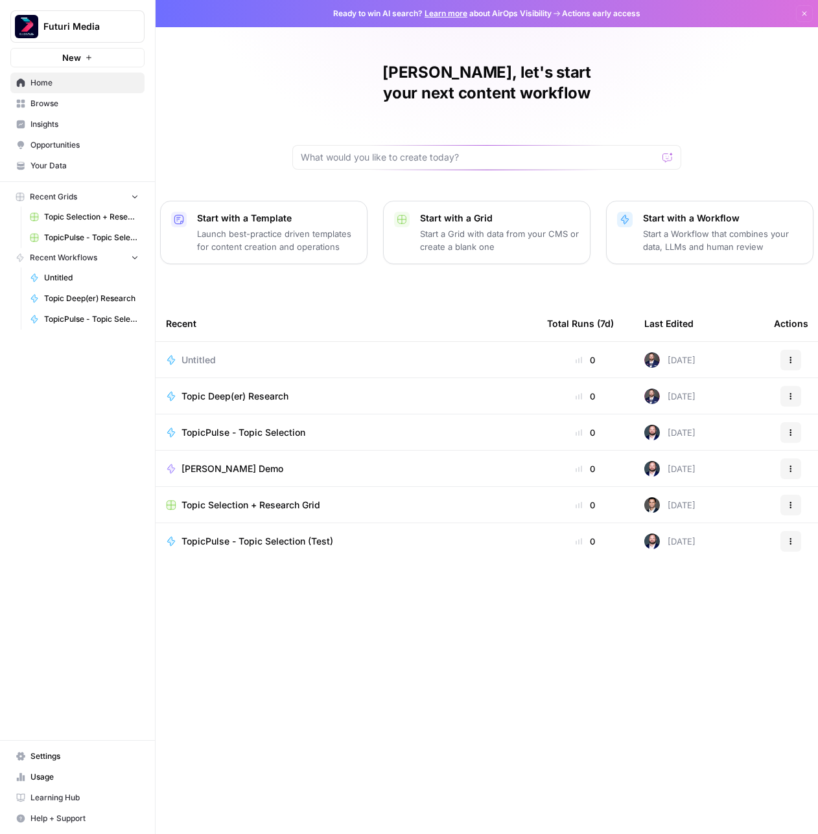
click at [800, 13] on icon "button" at bounding box center [804, 14] width 8 height 8
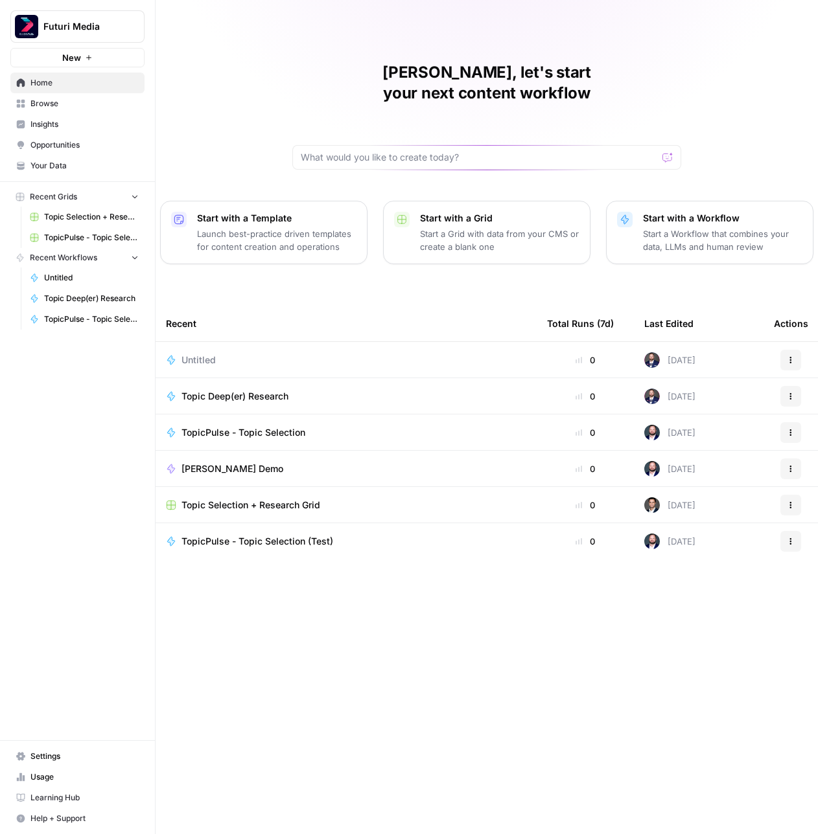
click at [308, 306] on div "Recent" at bounding box center [346, 324] width 360 height 36
